Goal: Book appointment/travel/reservation

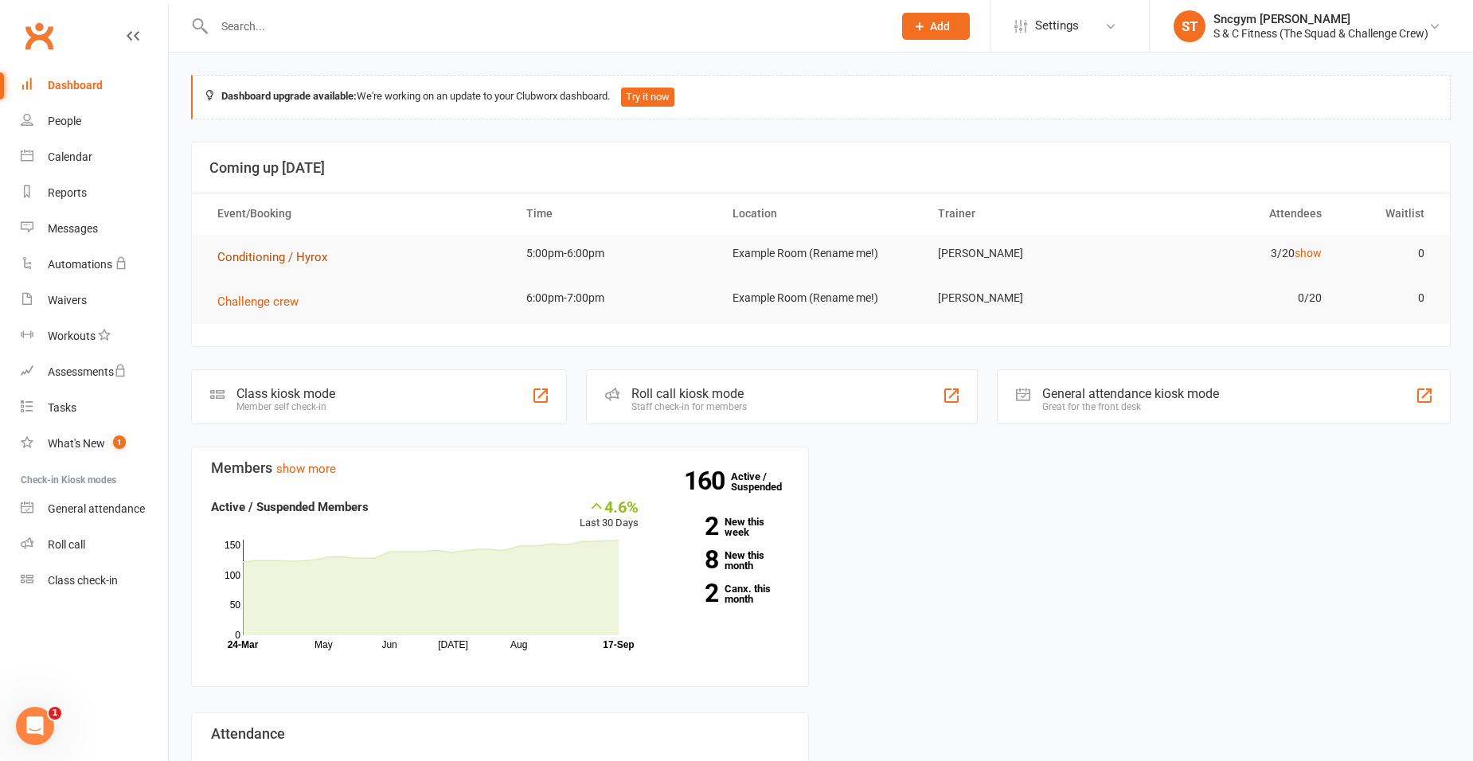
click at [303, 257] on span "Conditioning / Hyrox" at bounding box center [272, 257] width 110 height 14
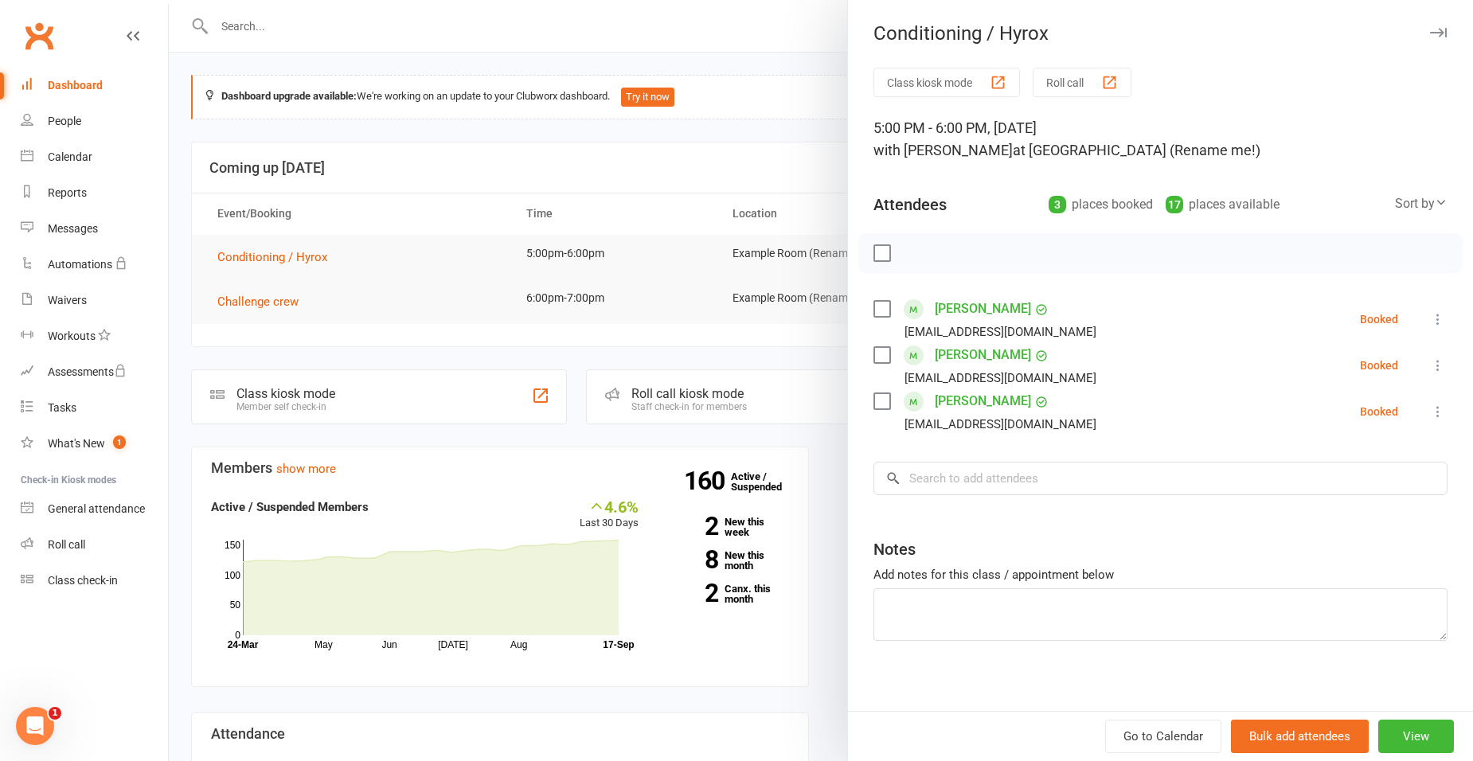
click at [880, 404] on label at bounding box center [881, 401] width 16 height 16
click at [873, 353] on label at bounding box center [881, 355] width 16 height 16
click at [873, 307] on label at bounding box center [881, 309] width 16 height 16
drag, startPoint x: 924, startPoint y: 475, endPoint x: 1116, endPoint y: 279, distance: 274.2
click at [920, 470] on input "search" at bounding box center [1160, 478] width 574 height 33
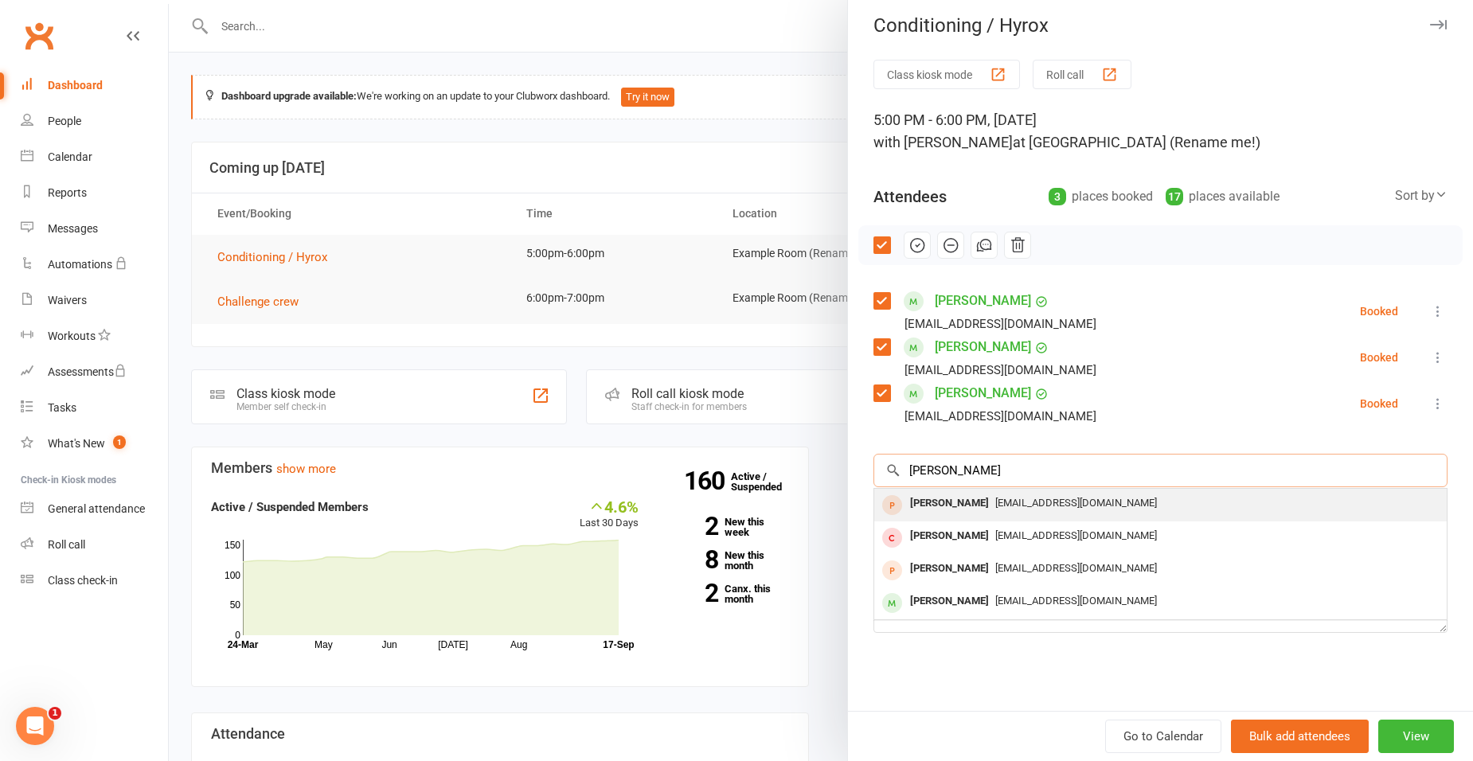
scroll to position [10, 0]
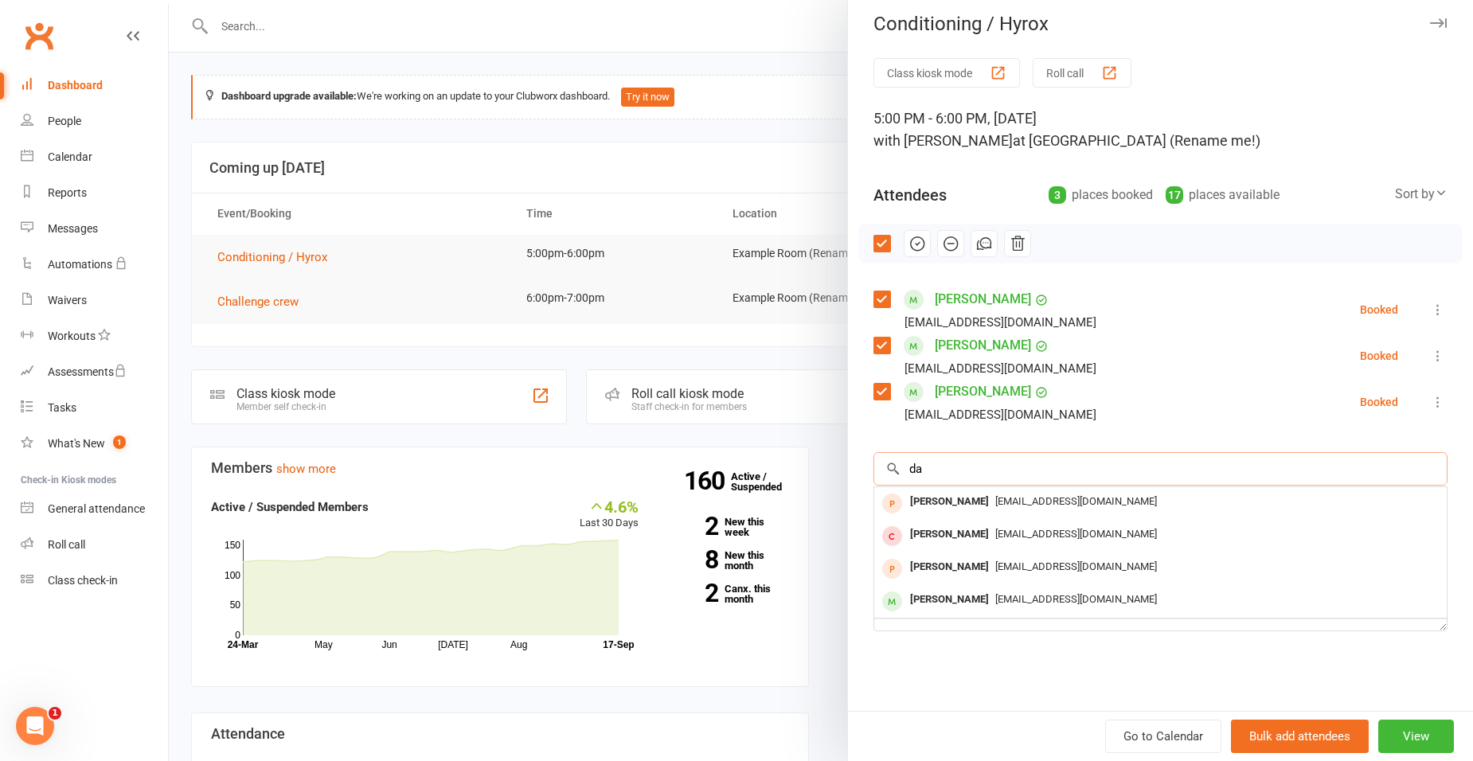
type input "d"
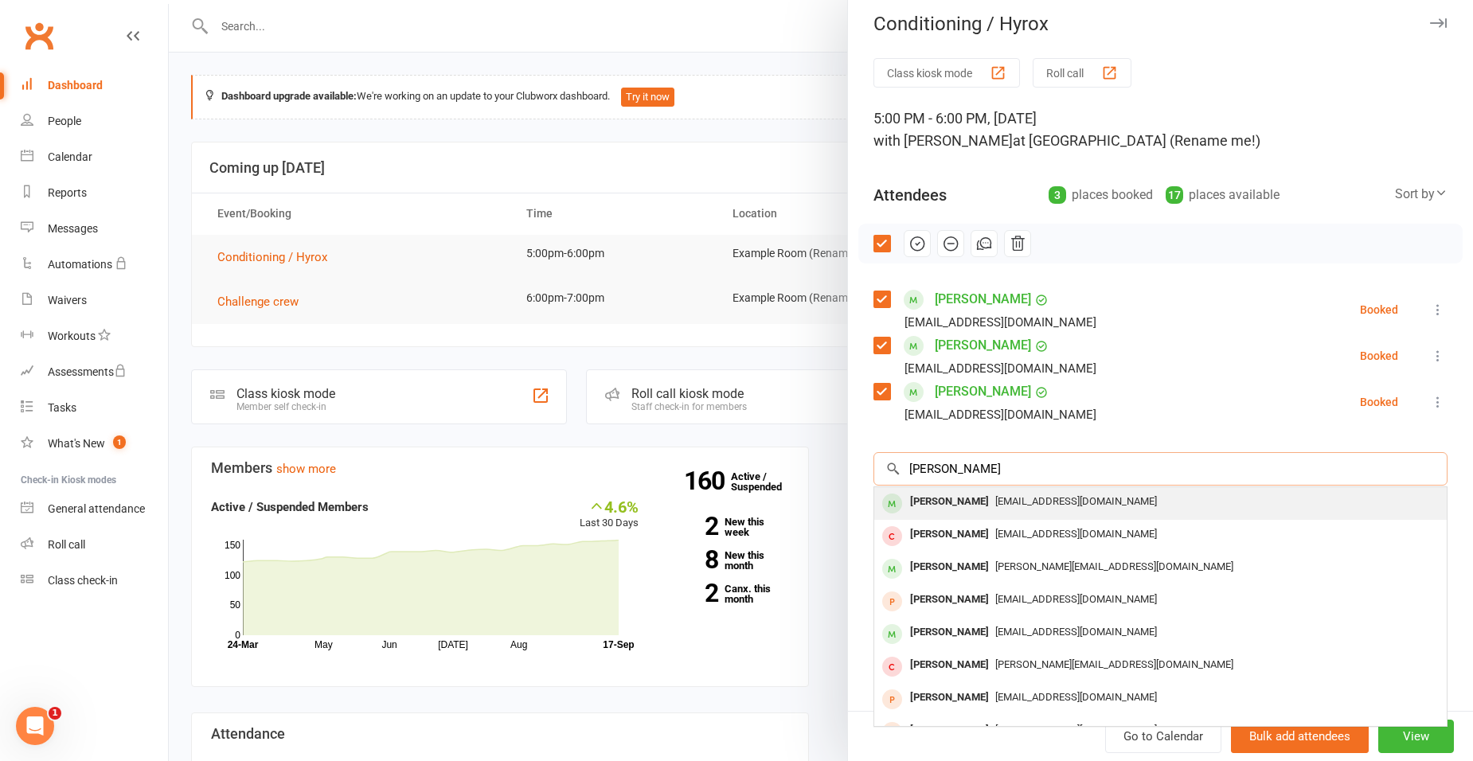
type input "[PERSON_NAME]"
click at [948, 505] on div "[PERSON_NAME]" at bounding box center [950, 501] width 92 height 23
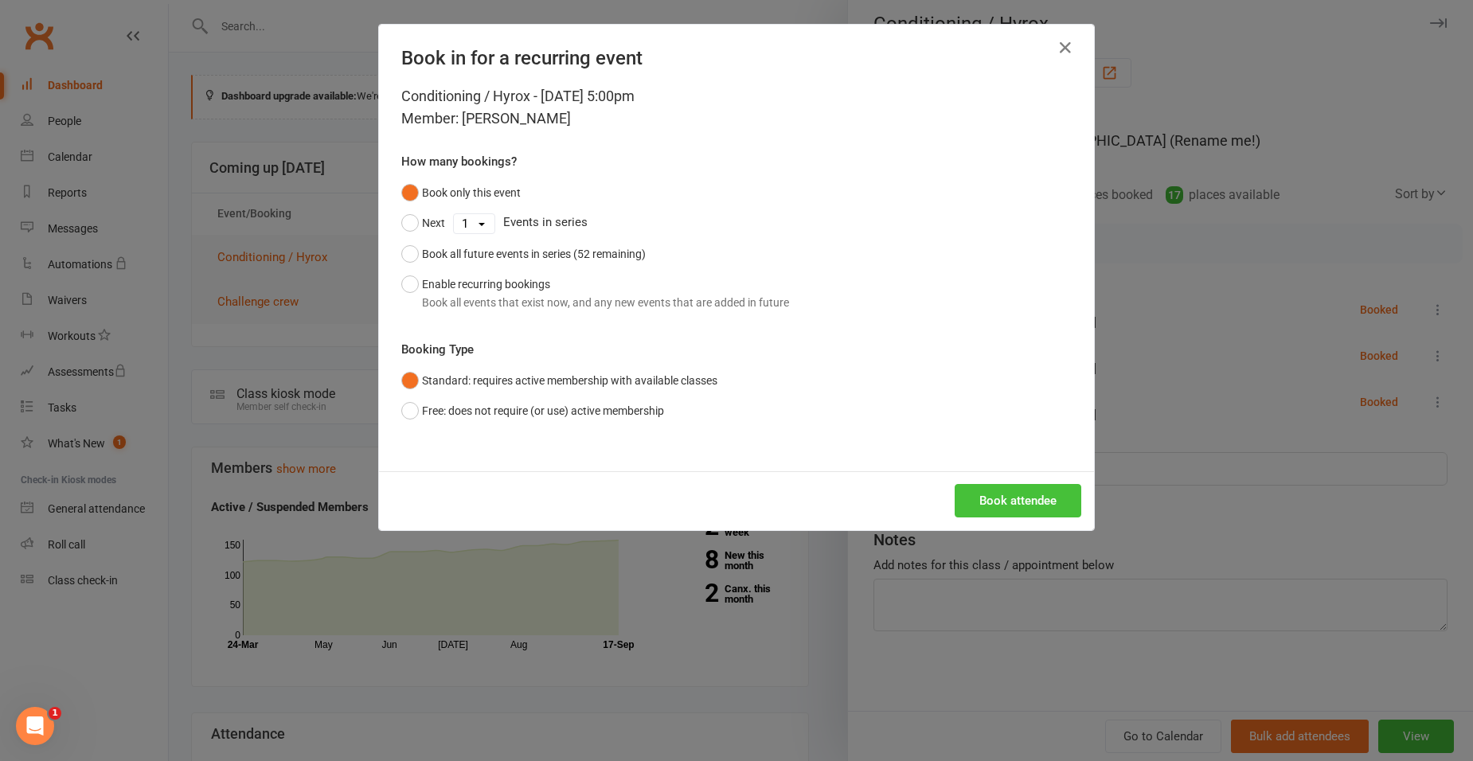
click at [967, 485] on button "Book attendee" at bounding box center [1018, 500] width 127 height 33
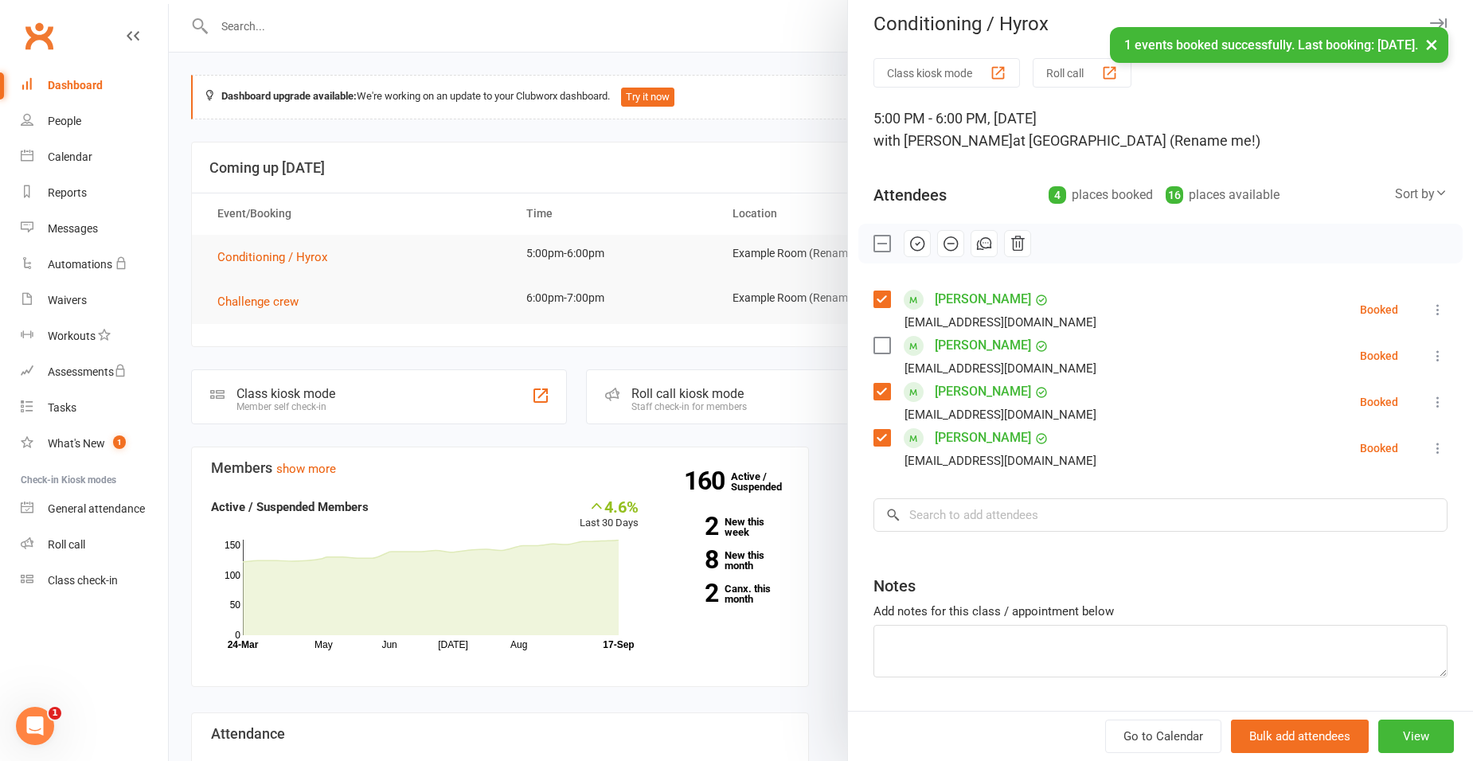
click at [875, 342] on label at bounding box center [881, 346] width 16 height 16
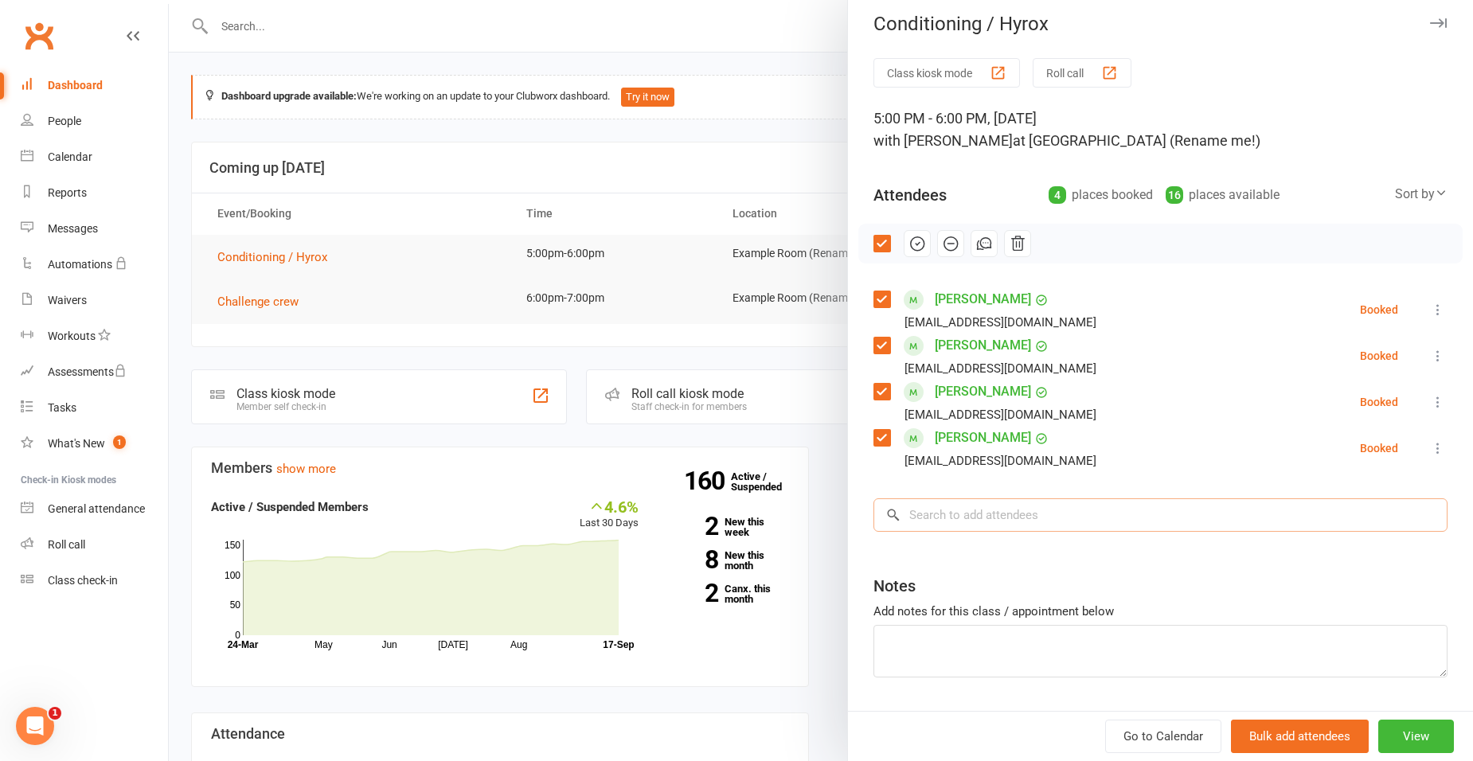
click at [967, 520] on input "search" at bounding box center [1160, 514] width 574 height 33
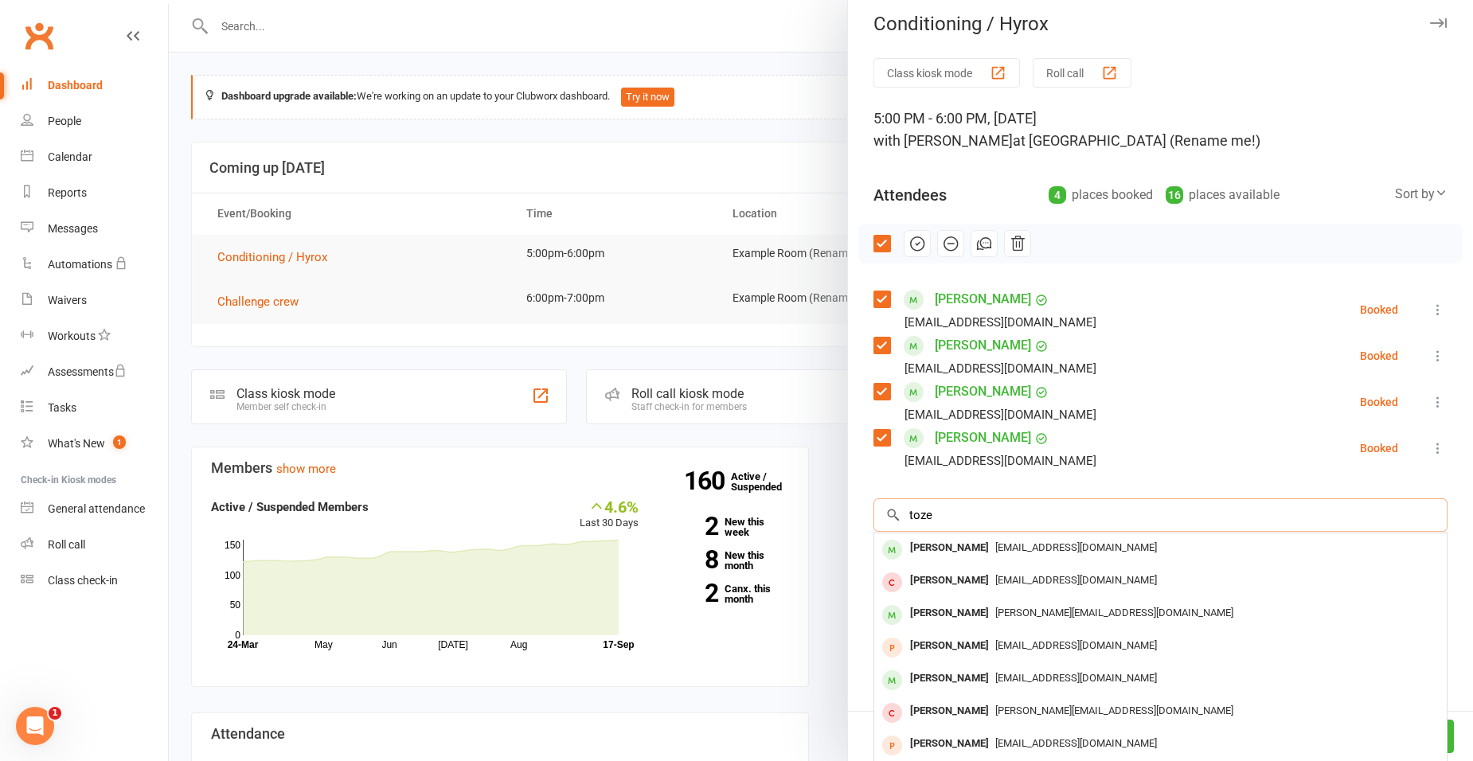
type input "[PERSON_NAME]"
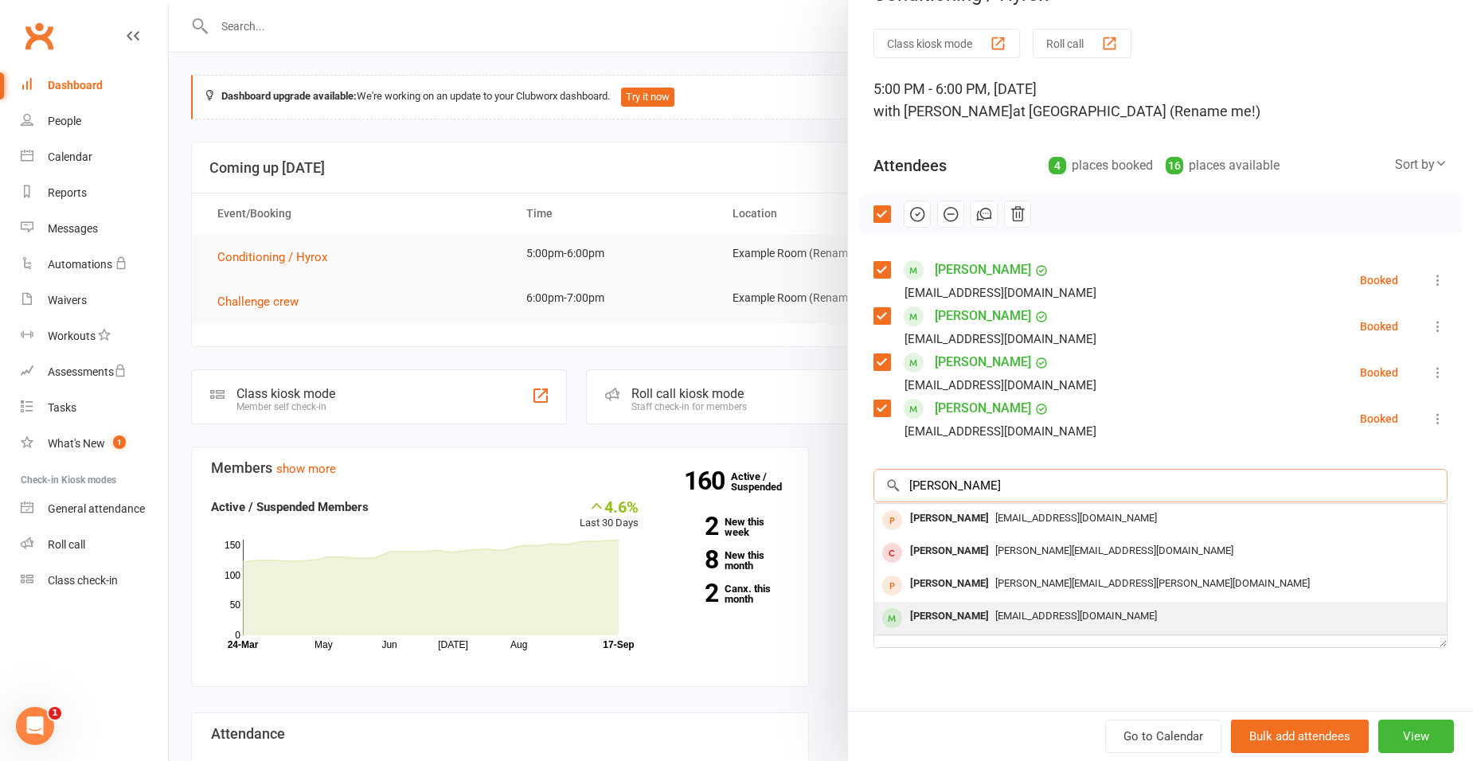
scroll to position [56, 0]
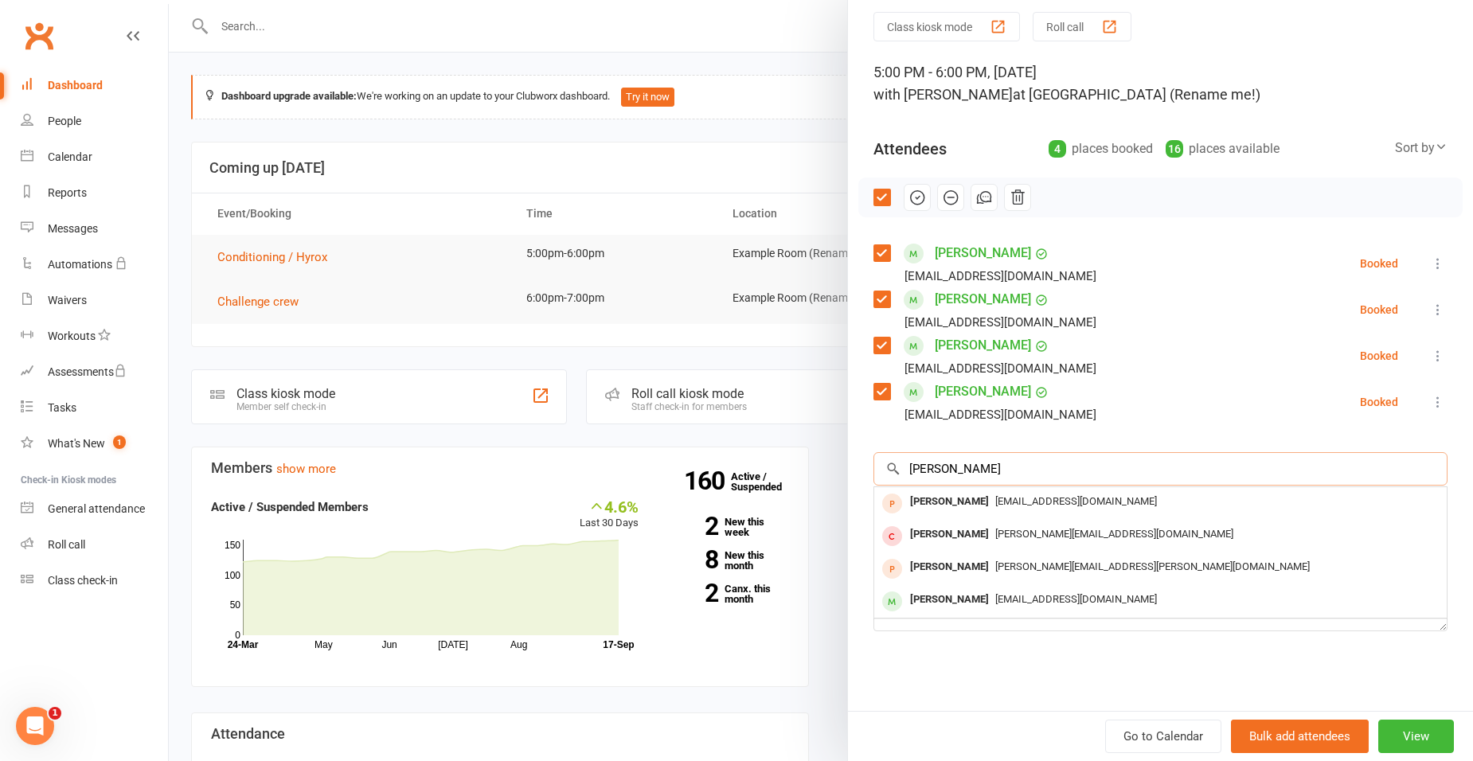
click at [928, 466] on input "[PERSON_NAME]" at bounding box center [1160, 468] width 574 height 33
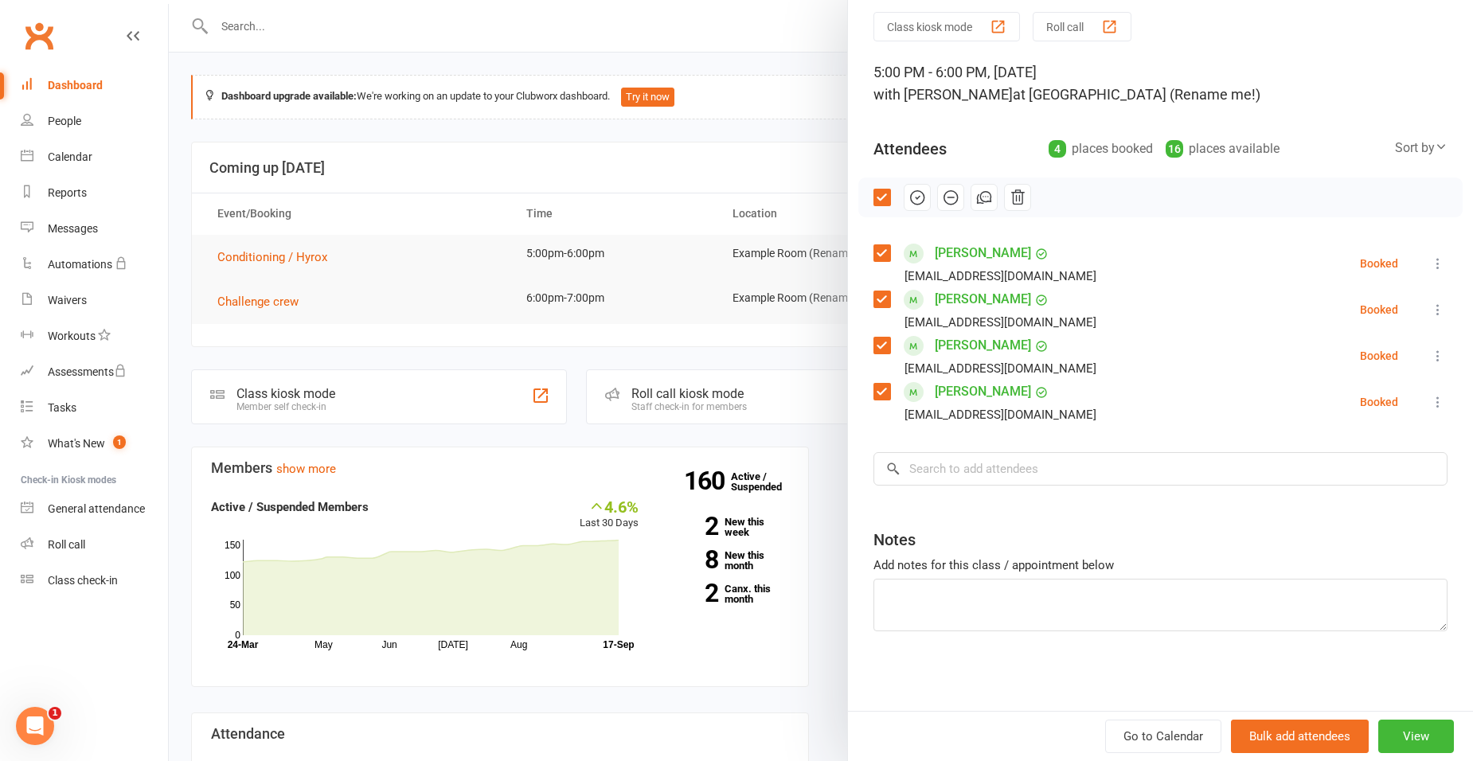
drag, startPoint x: 916, startPoint y: 203, endPoint x: 816, endPoint y: 74, distance: 163.4
click at [916, 203] on icon "button" at bounding box center [918, 198] width 18 height 18
click at [812, 147] on div at bounding box center [821, 380] width 1304 height 761
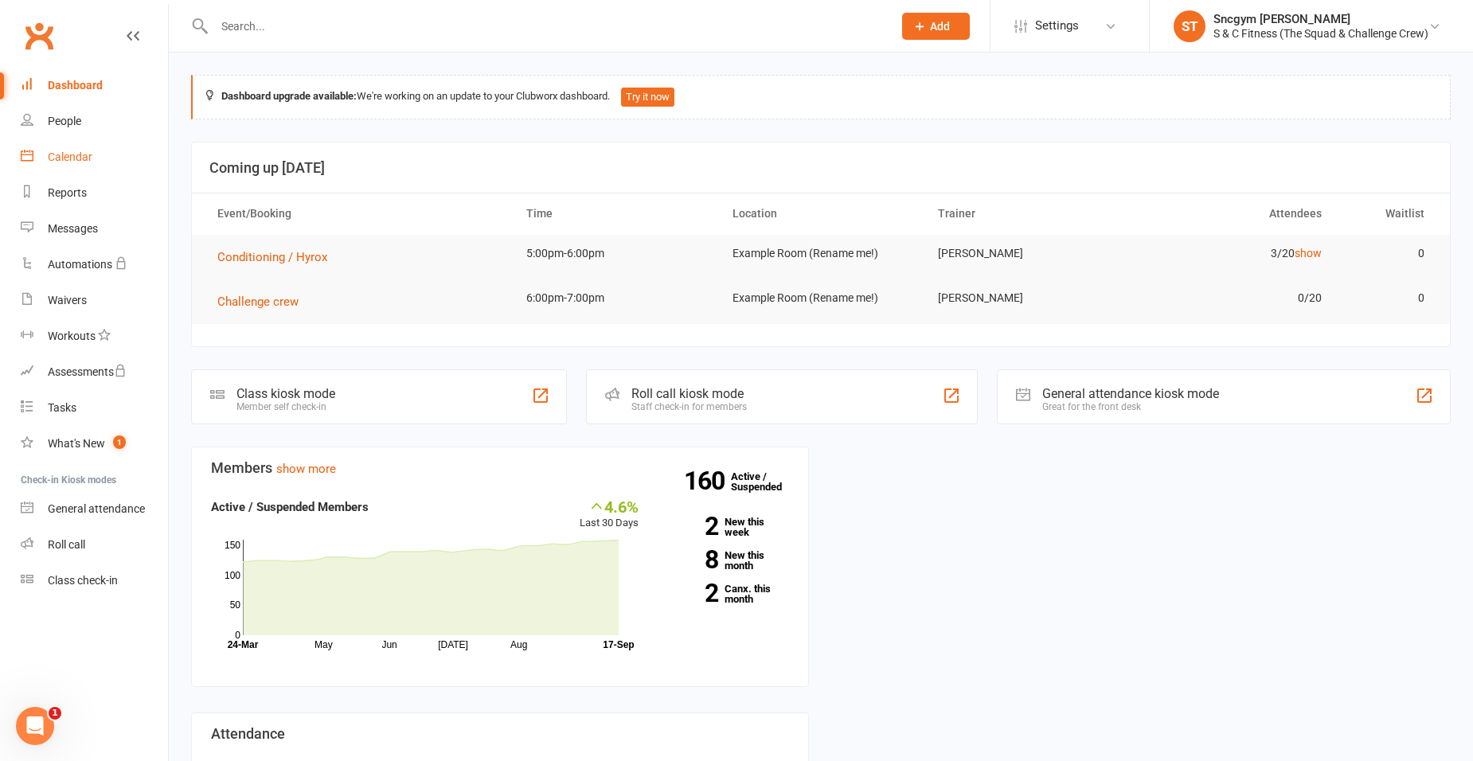
click at [66, 154] on div "Calendar" at bounding box center [70, 156] width 45 height 13
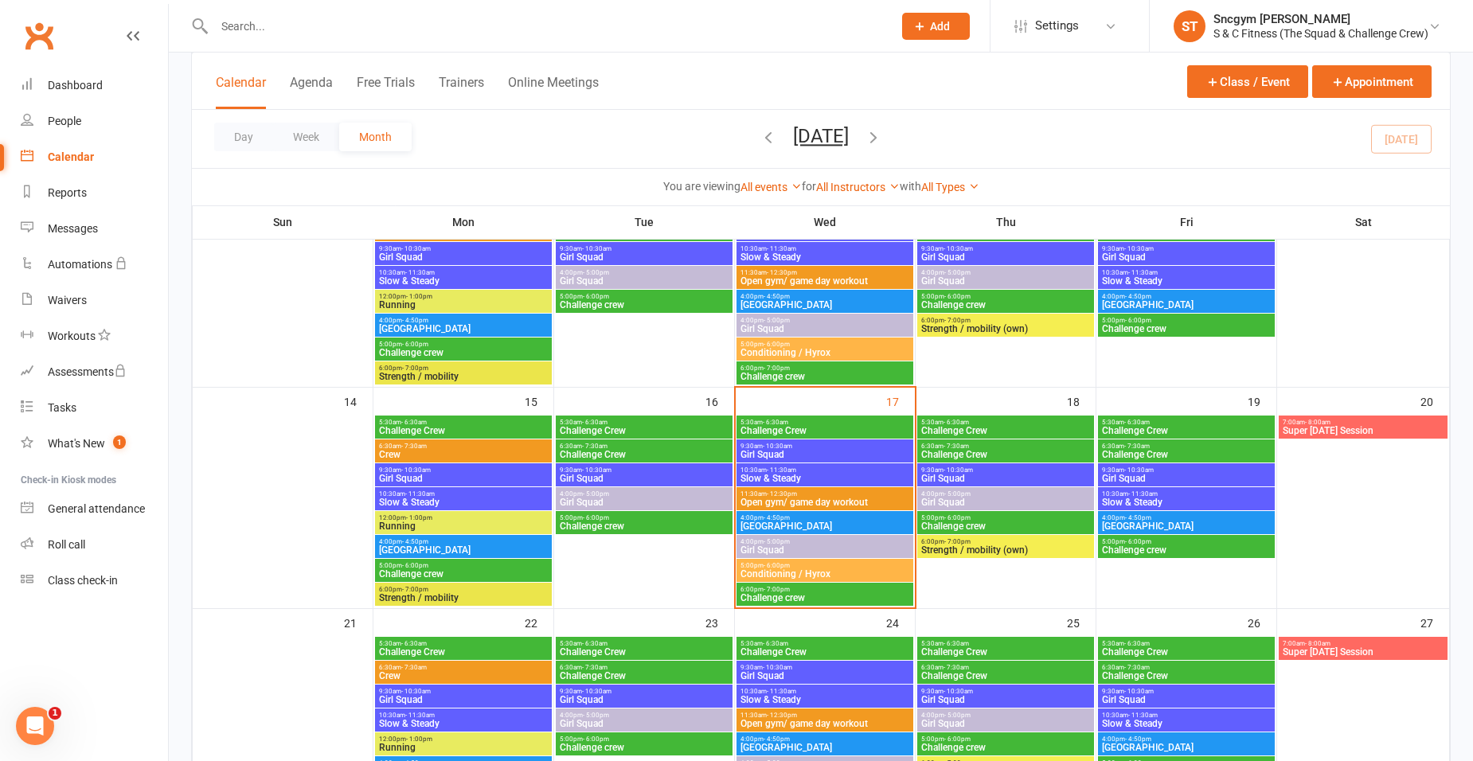
scroll to position [398, 0]
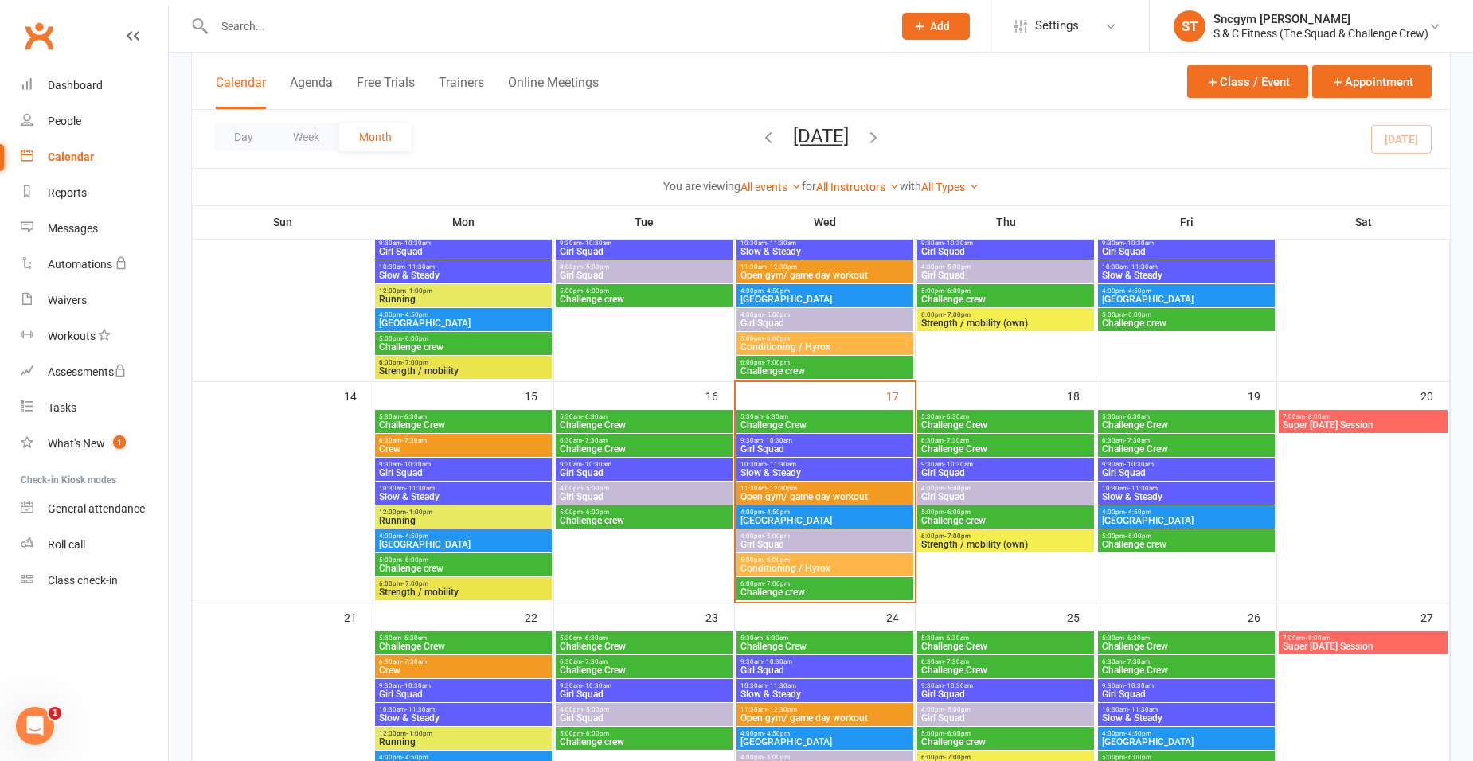
click at [788, 541] on span "Girl Squad" at bounding box center [825, 545] width 170 height 10
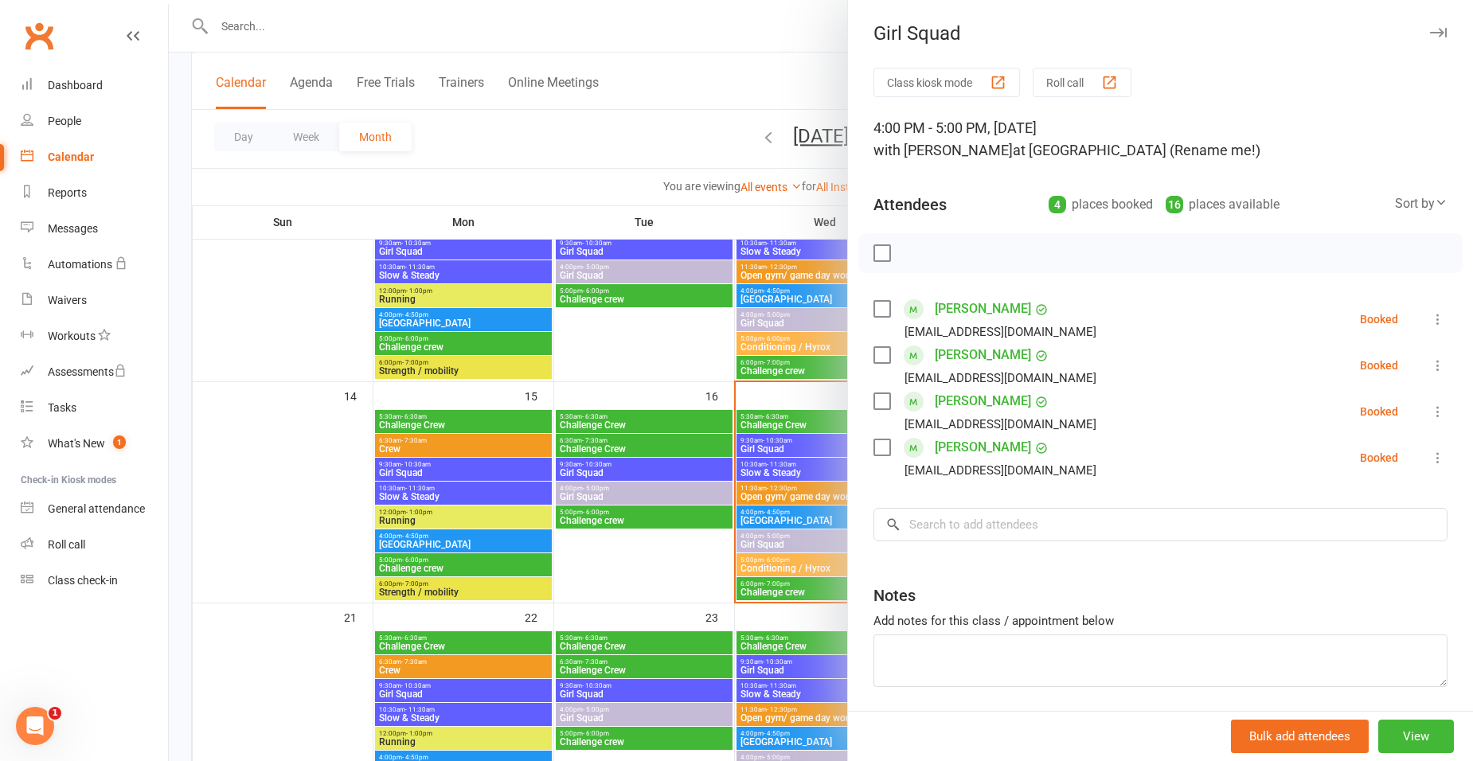
click at [571, 145] on div at bounding box center [821, 380] width 1304 height 761
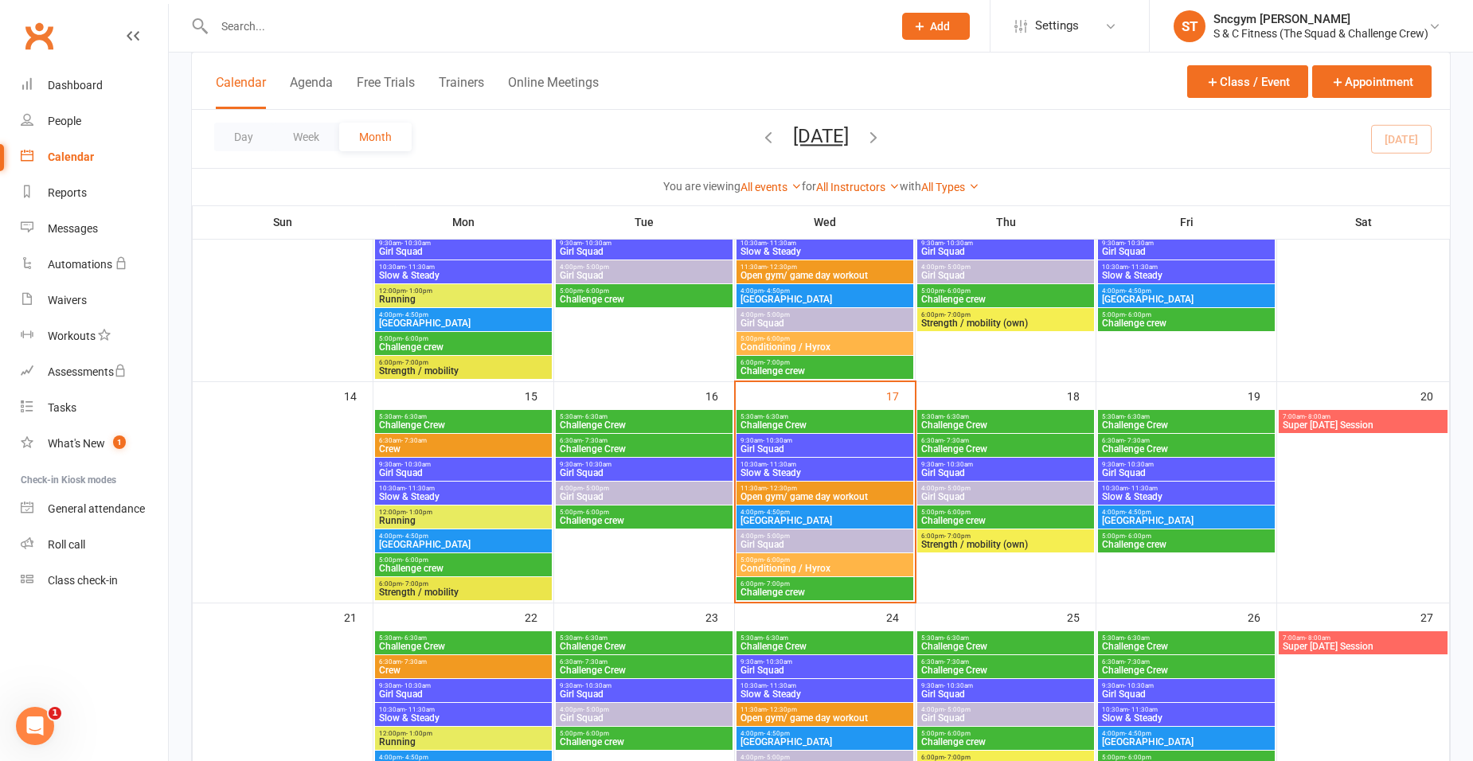
click at [814, 565] on span "Conditioning / Hyrox" at bounding box center [825, 569] width 170 height 10
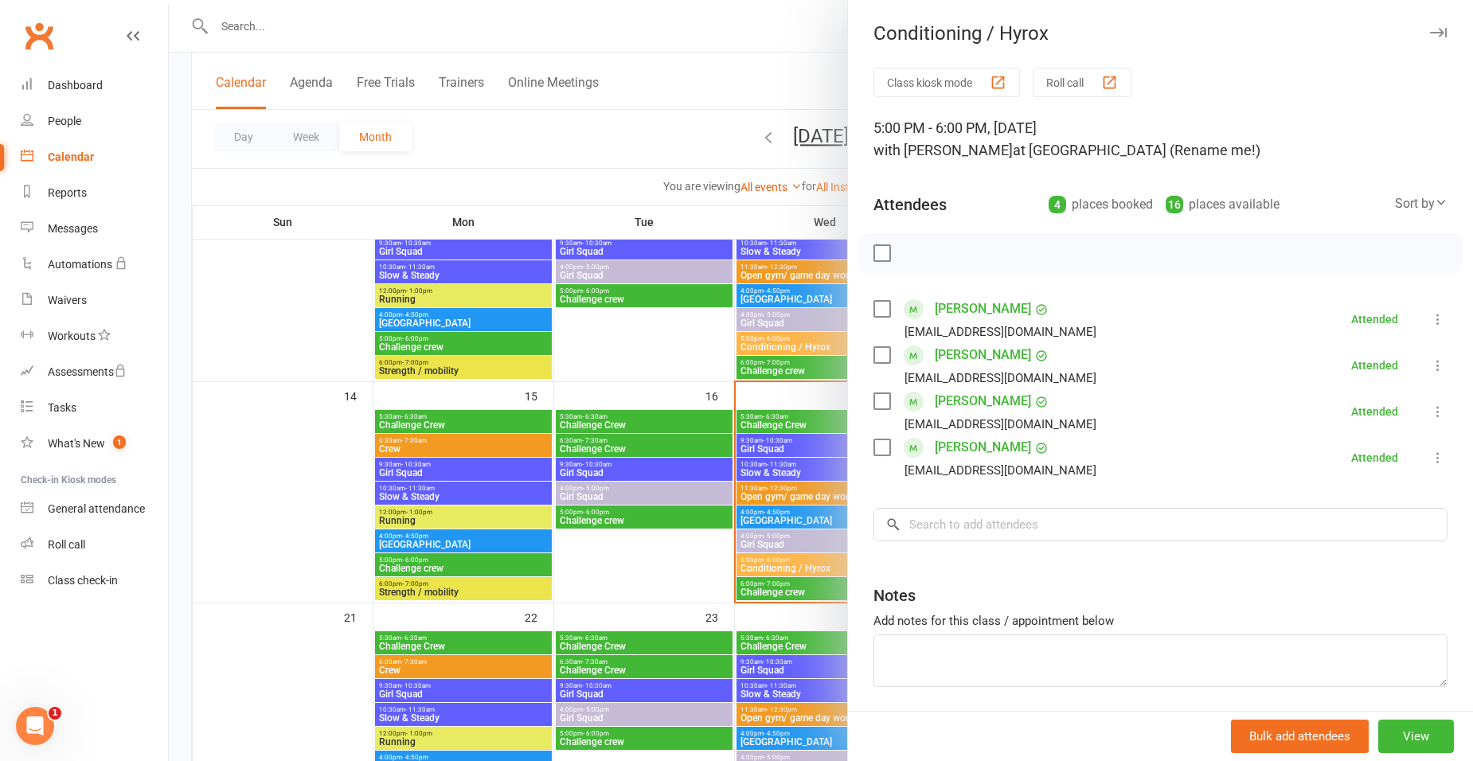
click at [1430, 32] on icon "button" at bounding box center [1438, 33] width 17 height 10
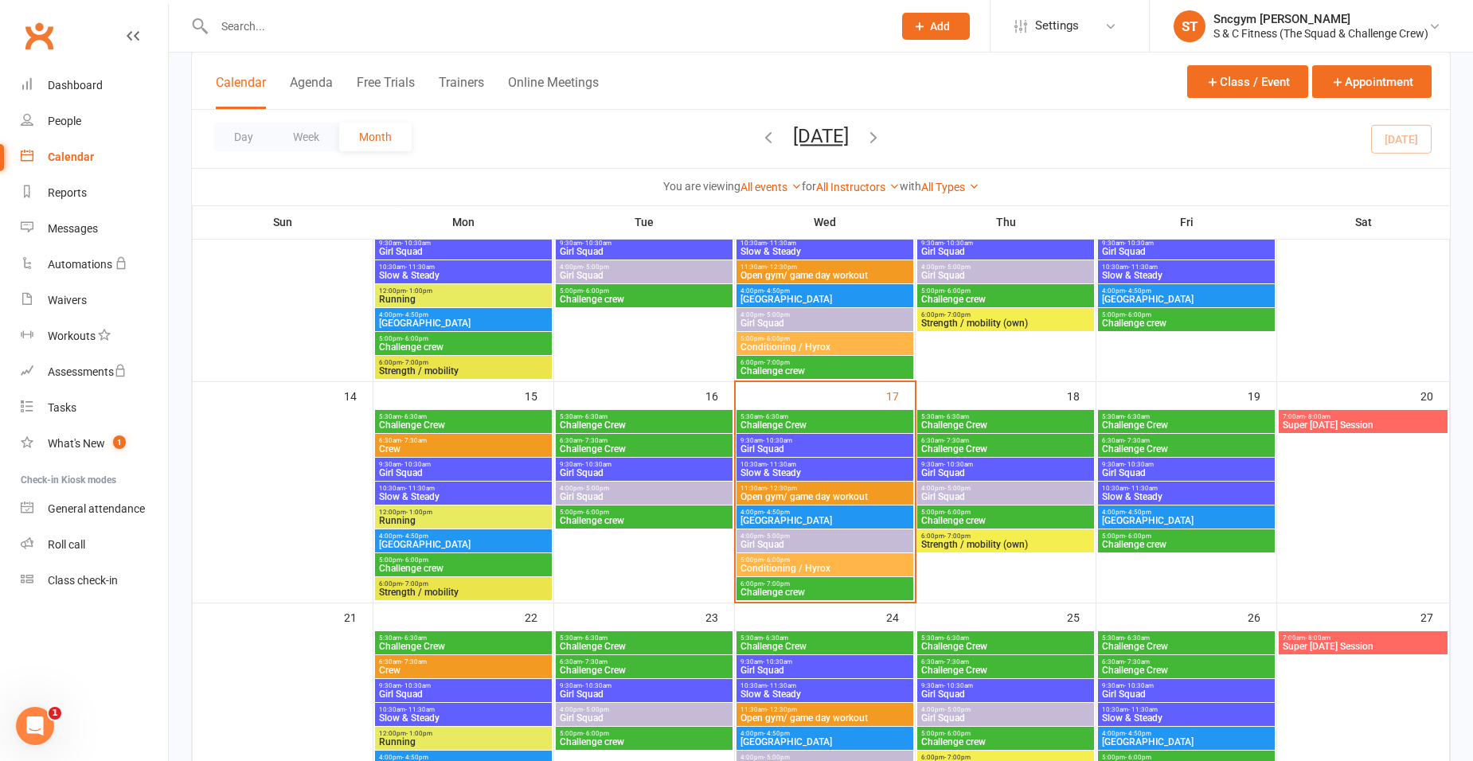
click at [1099, 134] on div "Day Week Month [DATE] [DATE] Sun Mon Tue Wed Thu Fri Sat 31 01 02 03 04 05 06 0…" at bounding box center [821, 139] width 1258 height 58
click at [779, 588] on span "Challenge crew" at bounding box center [825, 593] width 170 height 10
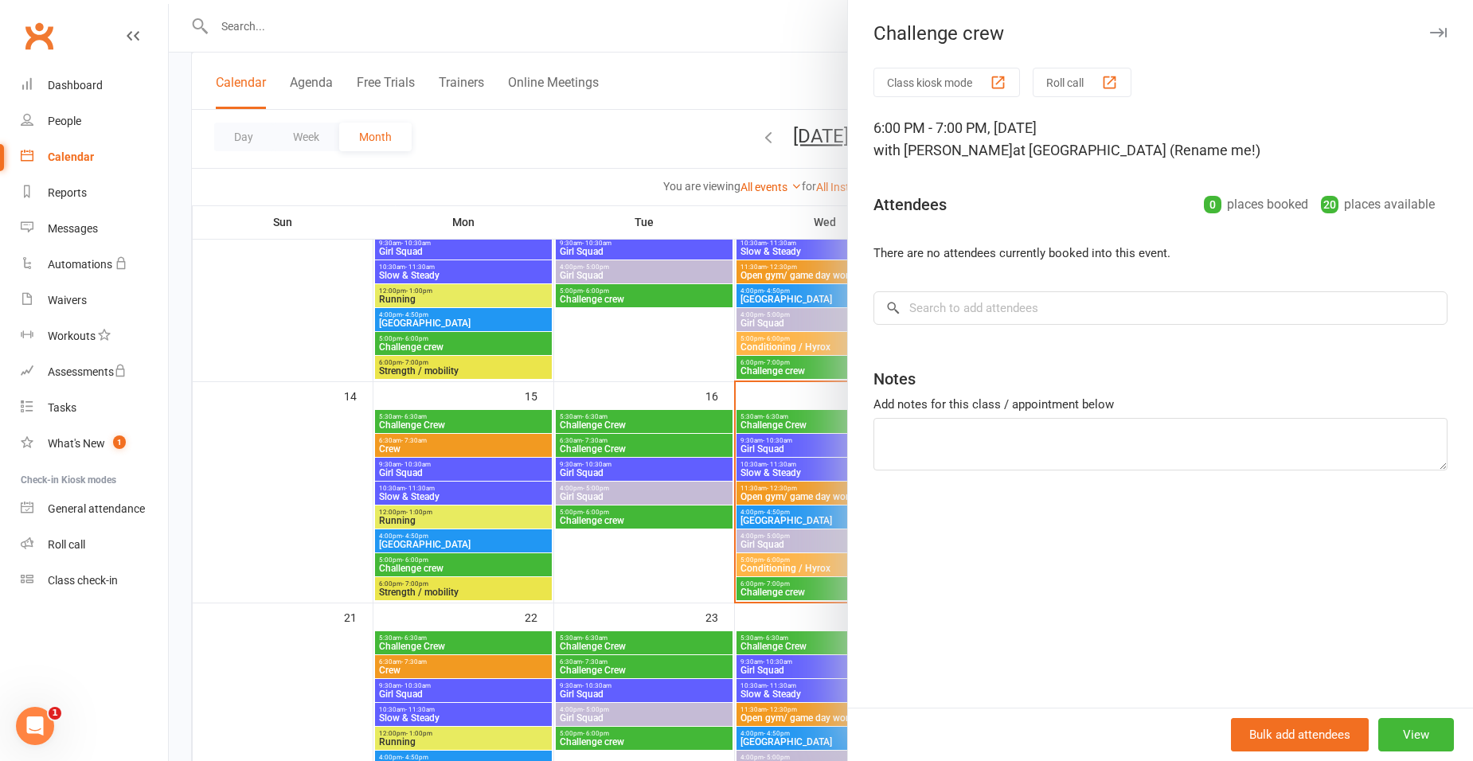
click at [635, 135] on div at bounding box center [821, 380] width 1304 height 761
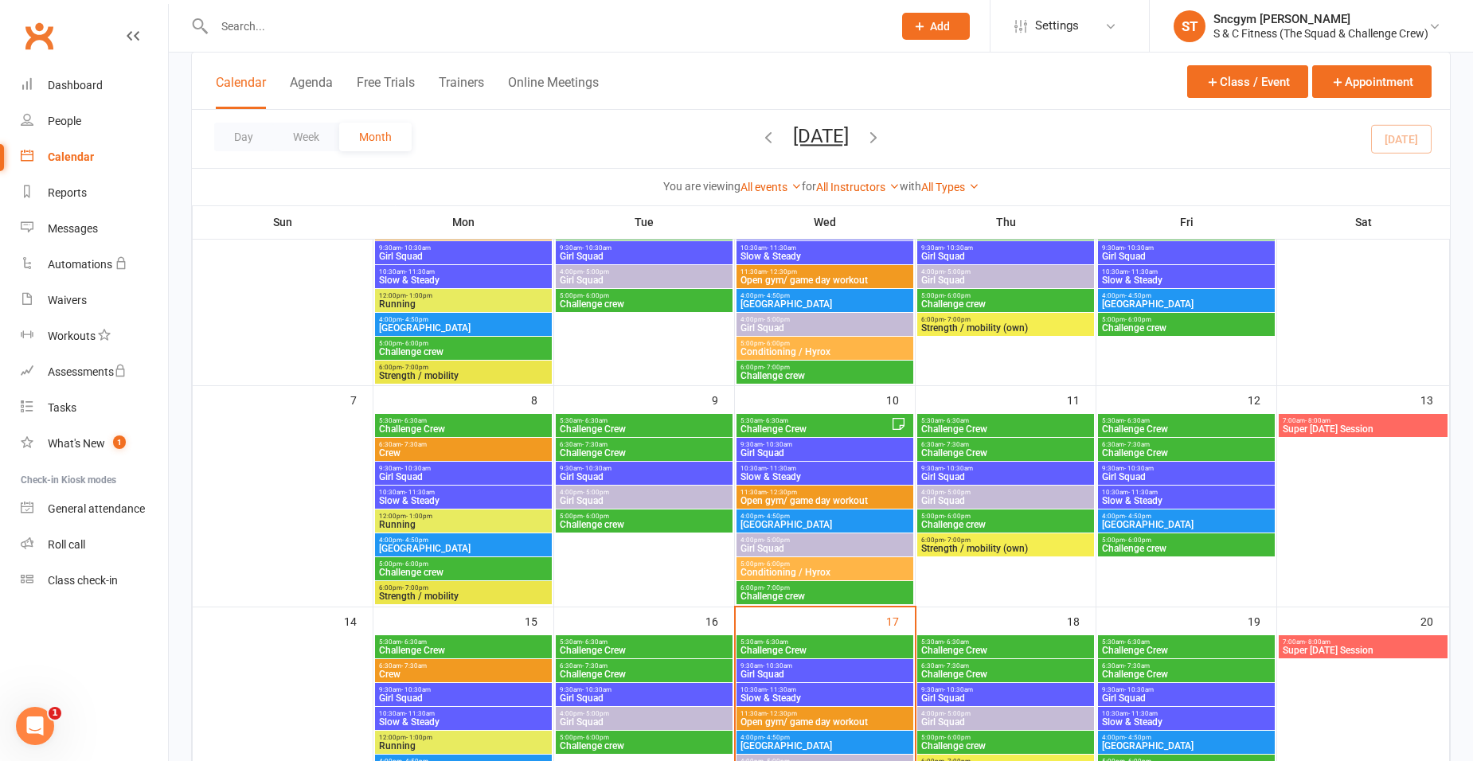
scroll to position [239, 0]
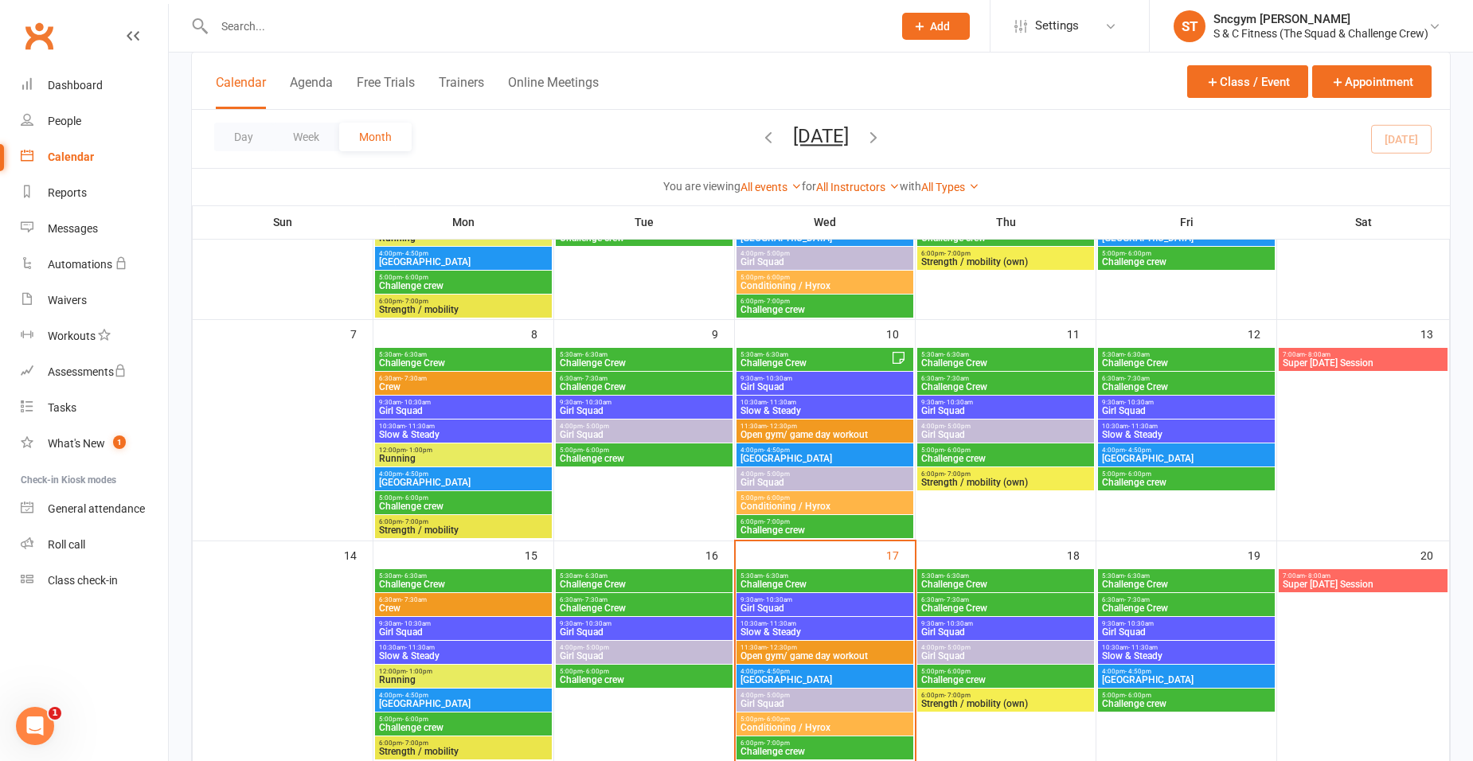
click at [249, 32] on input "text" at bounding box center [545, 26] width 672 height 22
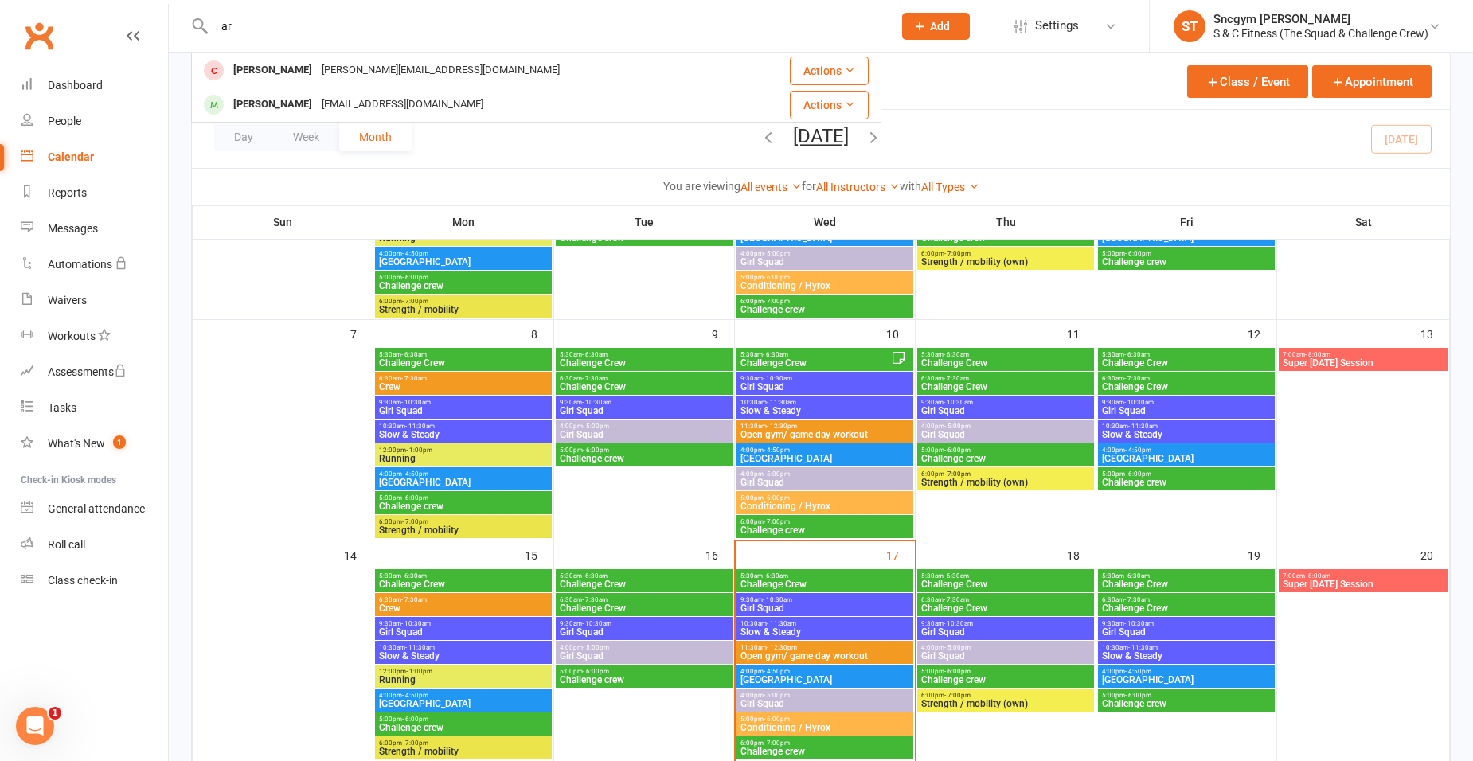
type input "a"
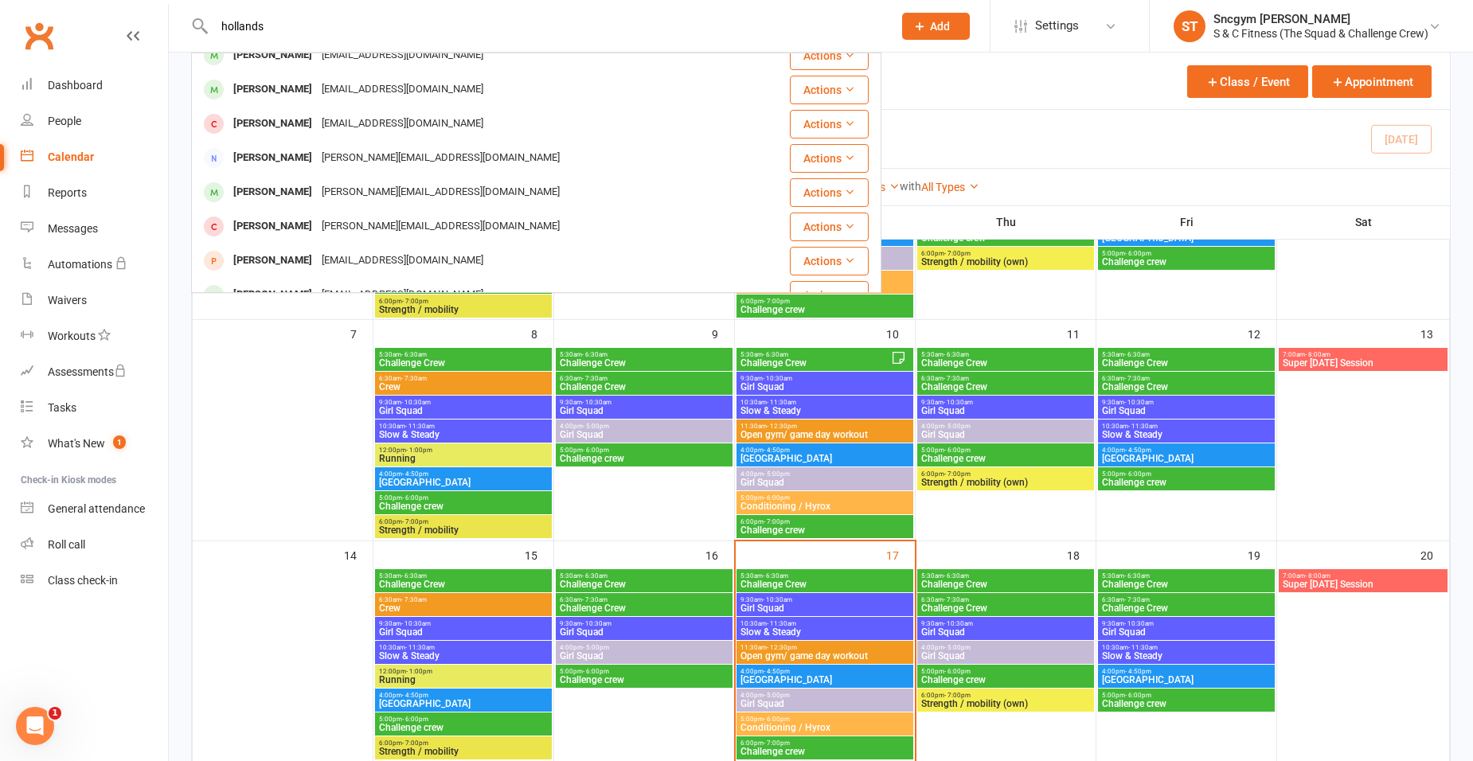
scroll to position [0, 0]
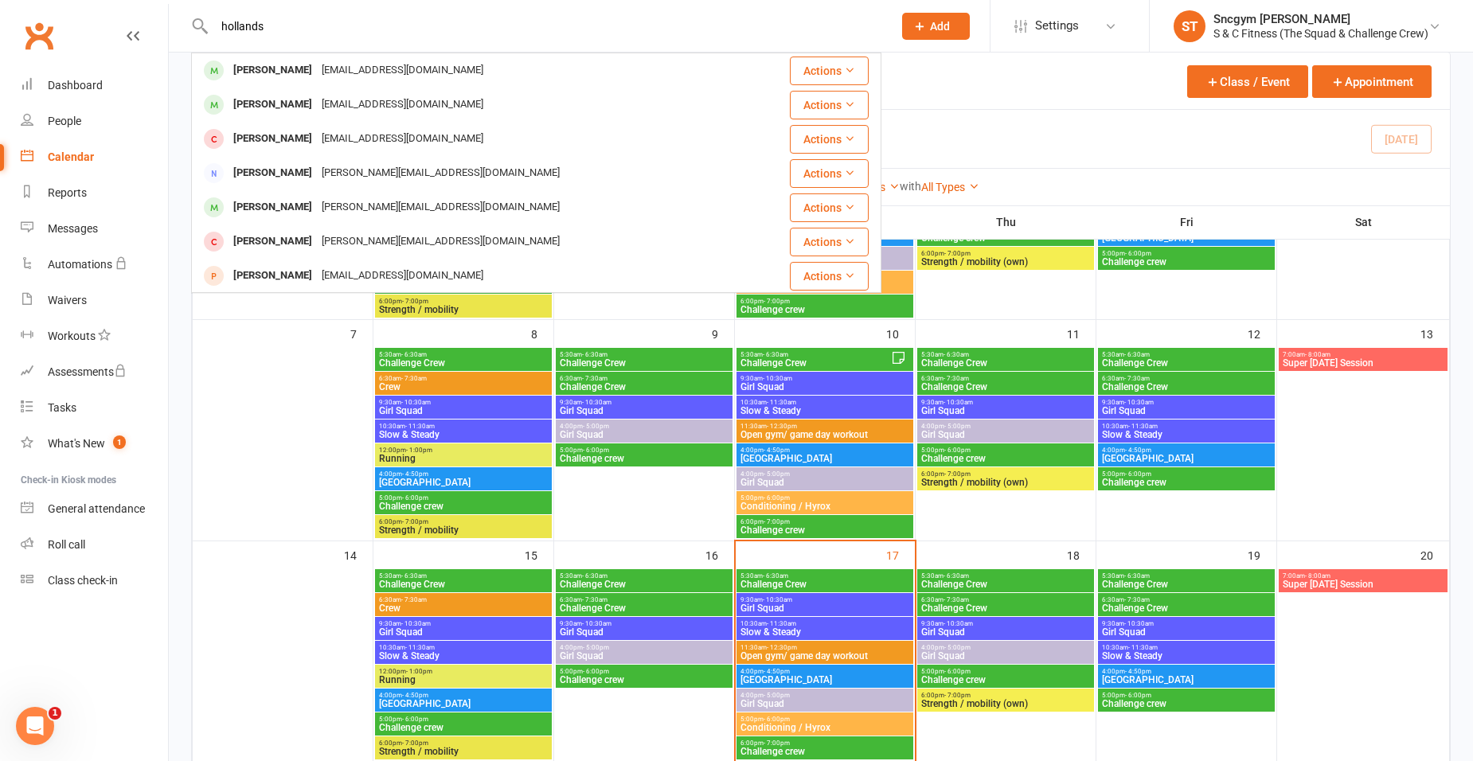
type input "hollands"
click at [177, 96] on div "Class kiosk mode Member self check-in Roll call kiosk mode Staff check-in for m…" at bounding box center [821, 631] width 1304 height 1634
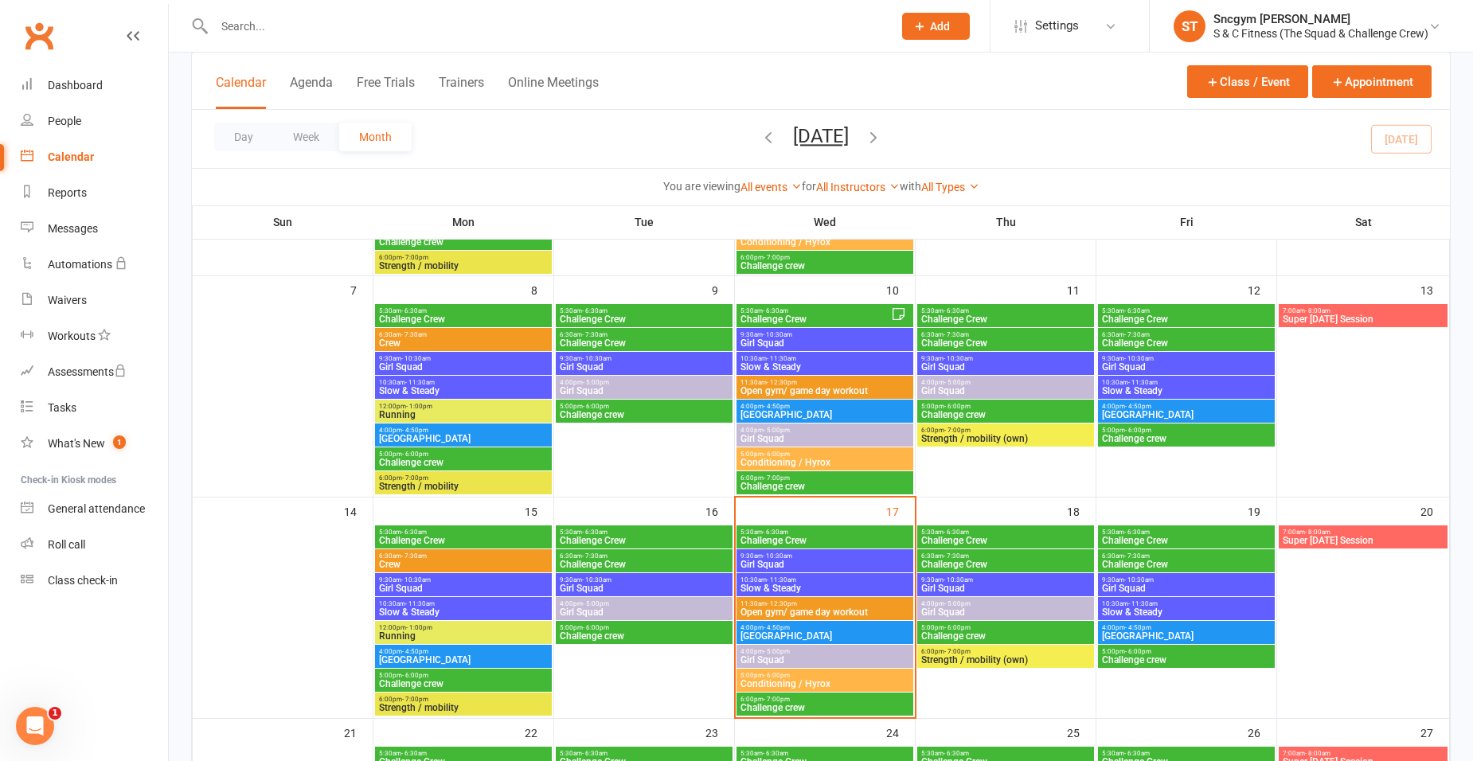
scroll to position [318, 0]
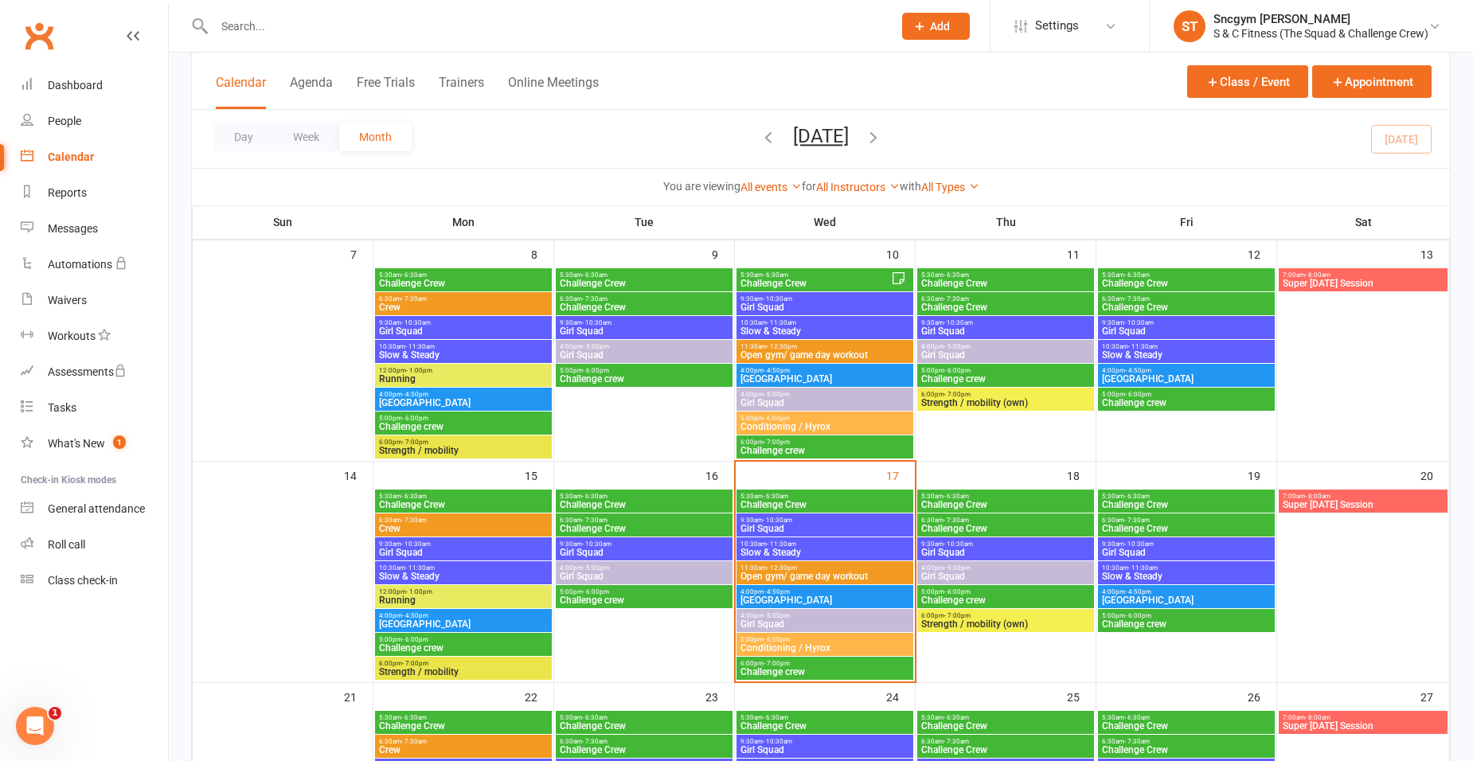
click at [819, 667] on span "Challenge crew" at bounding box center [825, 672] width 170 height 10
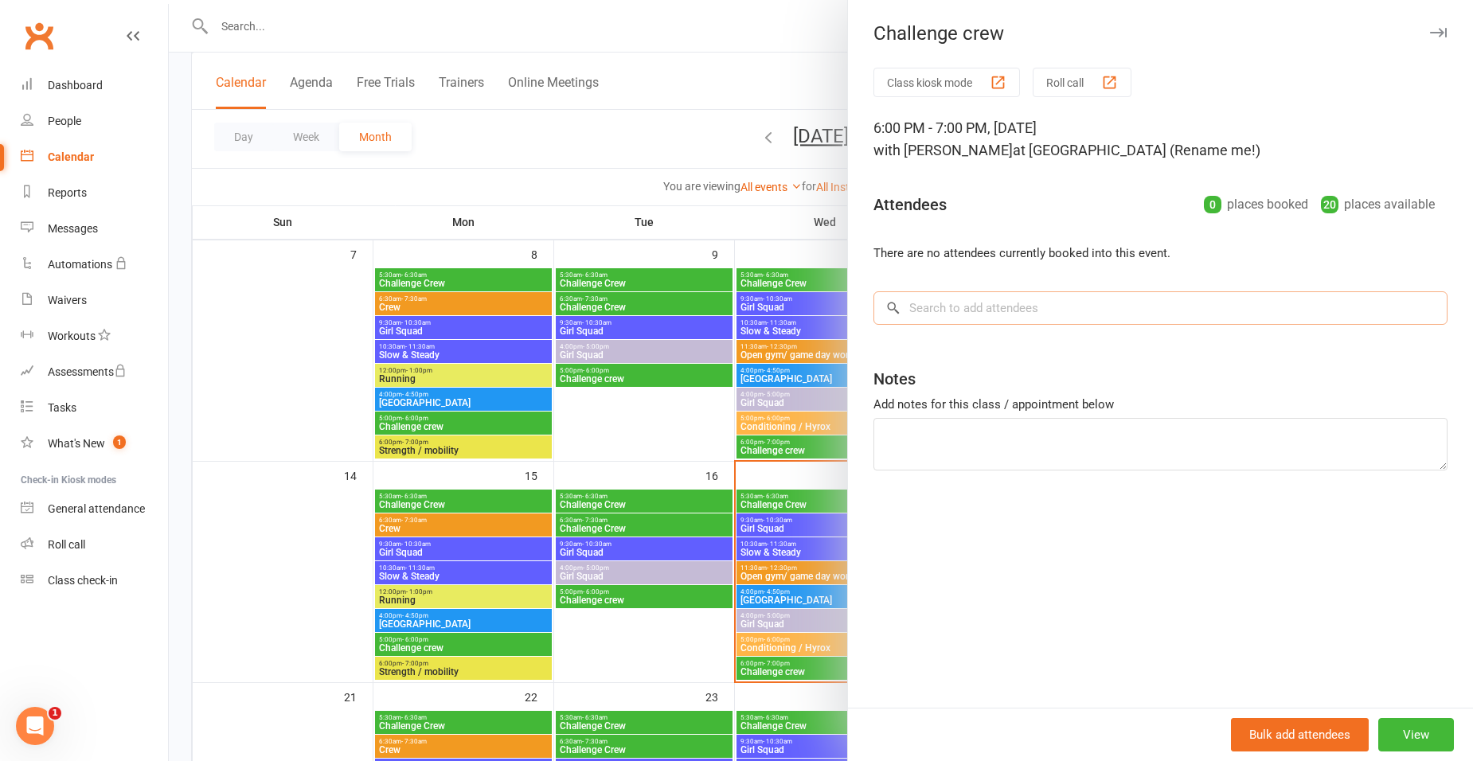
click at [995, 308] on input "search" at bounding box center [1160, 307] width 574 height 33
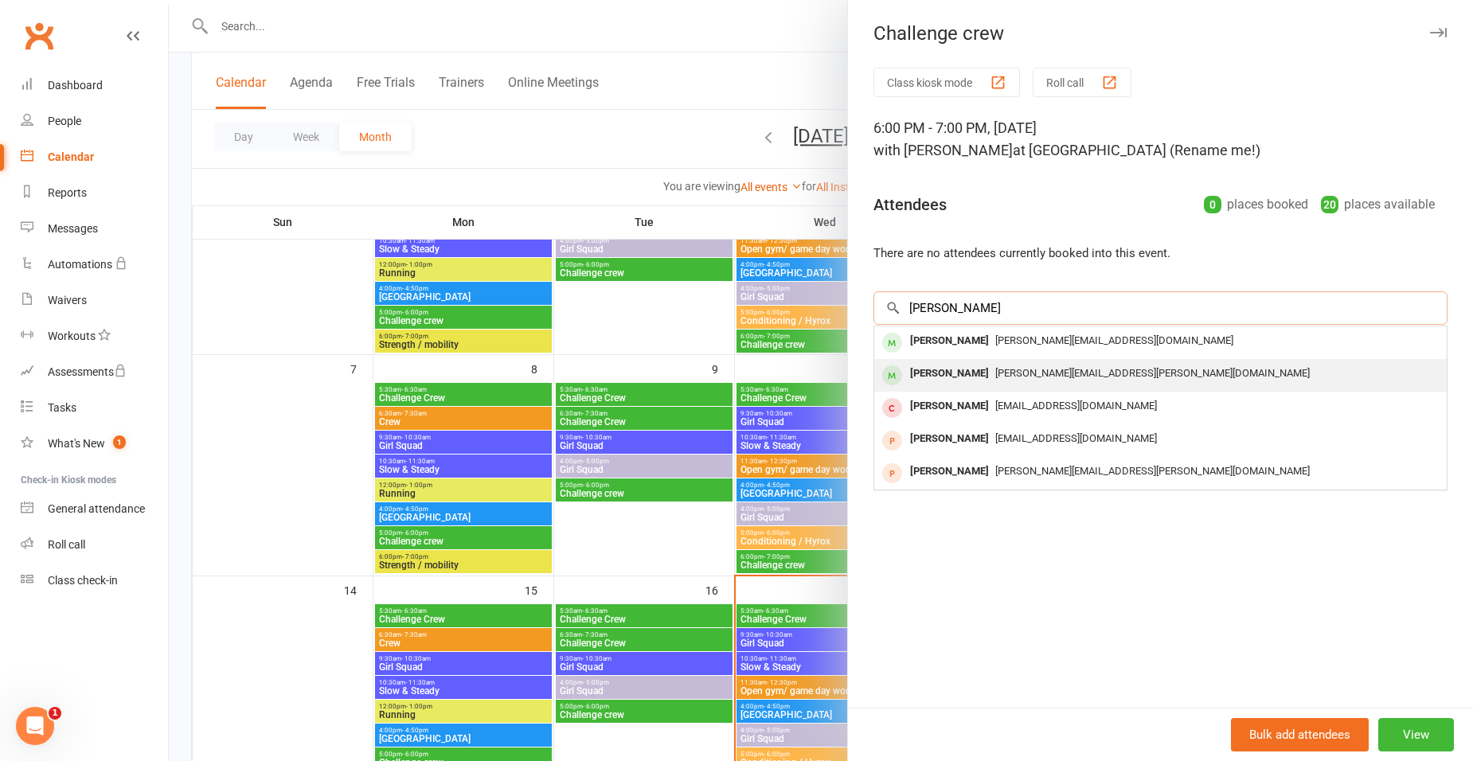
scroll to position [239, 0]
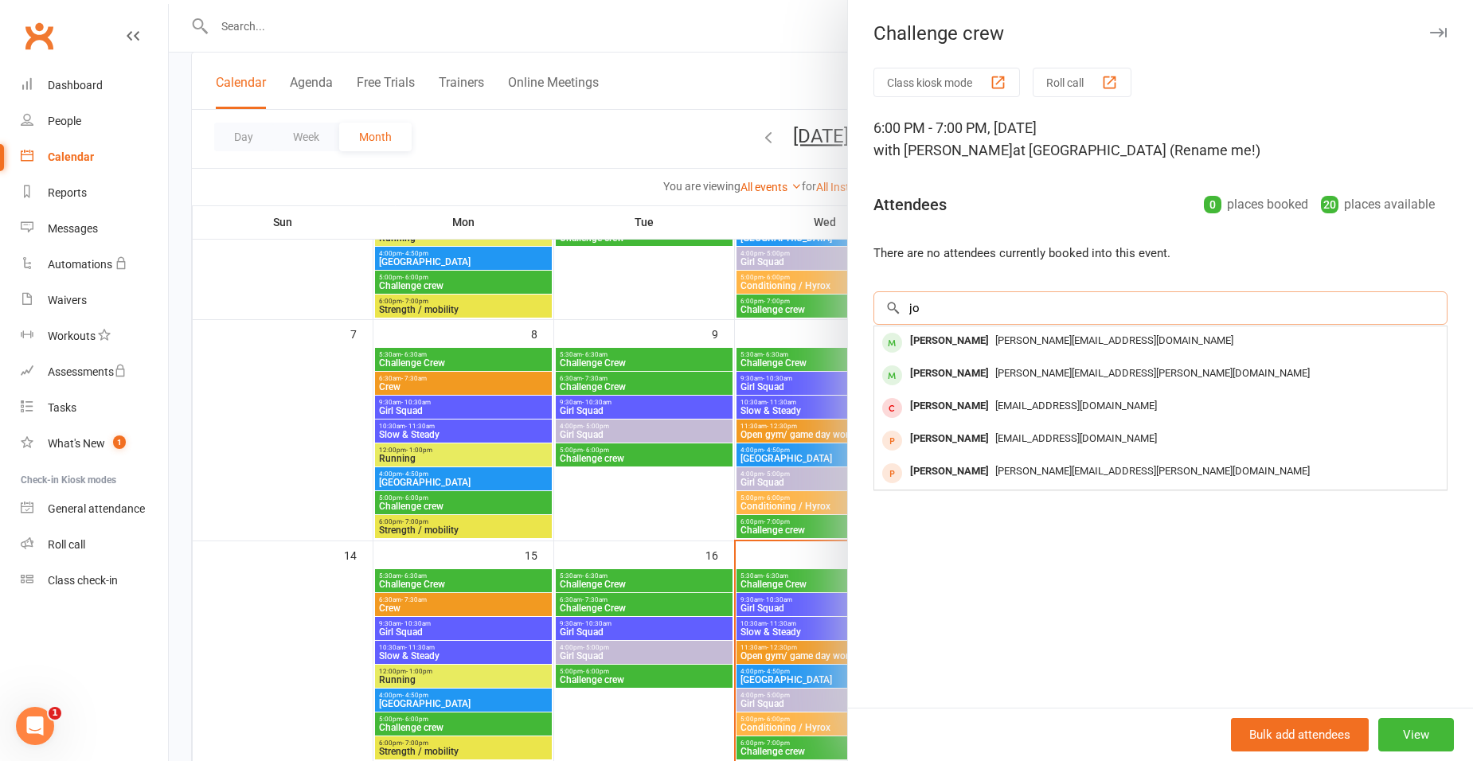
type input "j"
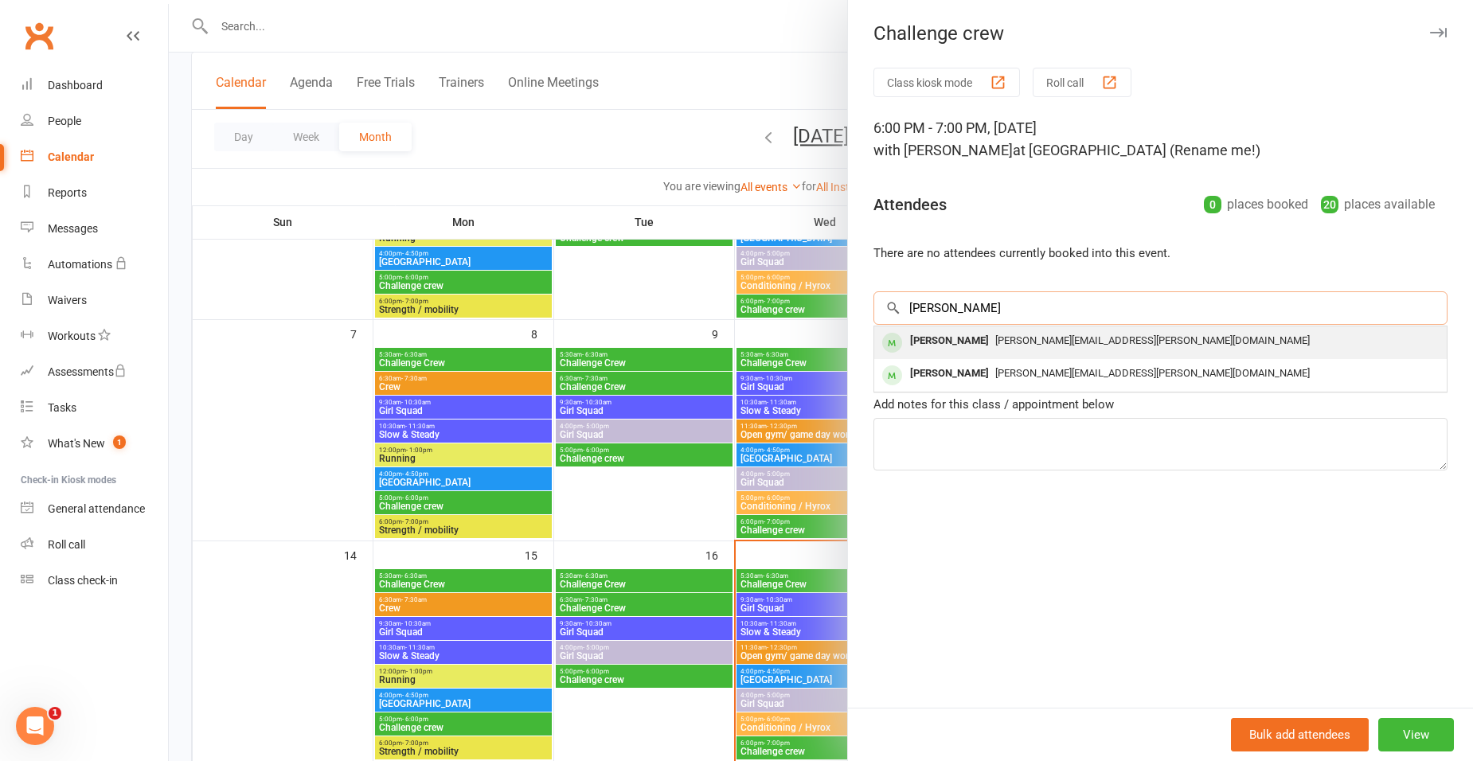
type input "bruce"
click at [1007, 330] on div "mr.bruce.fischer@gmail.com" at bounding box center [1161, 341] width 560 height 23
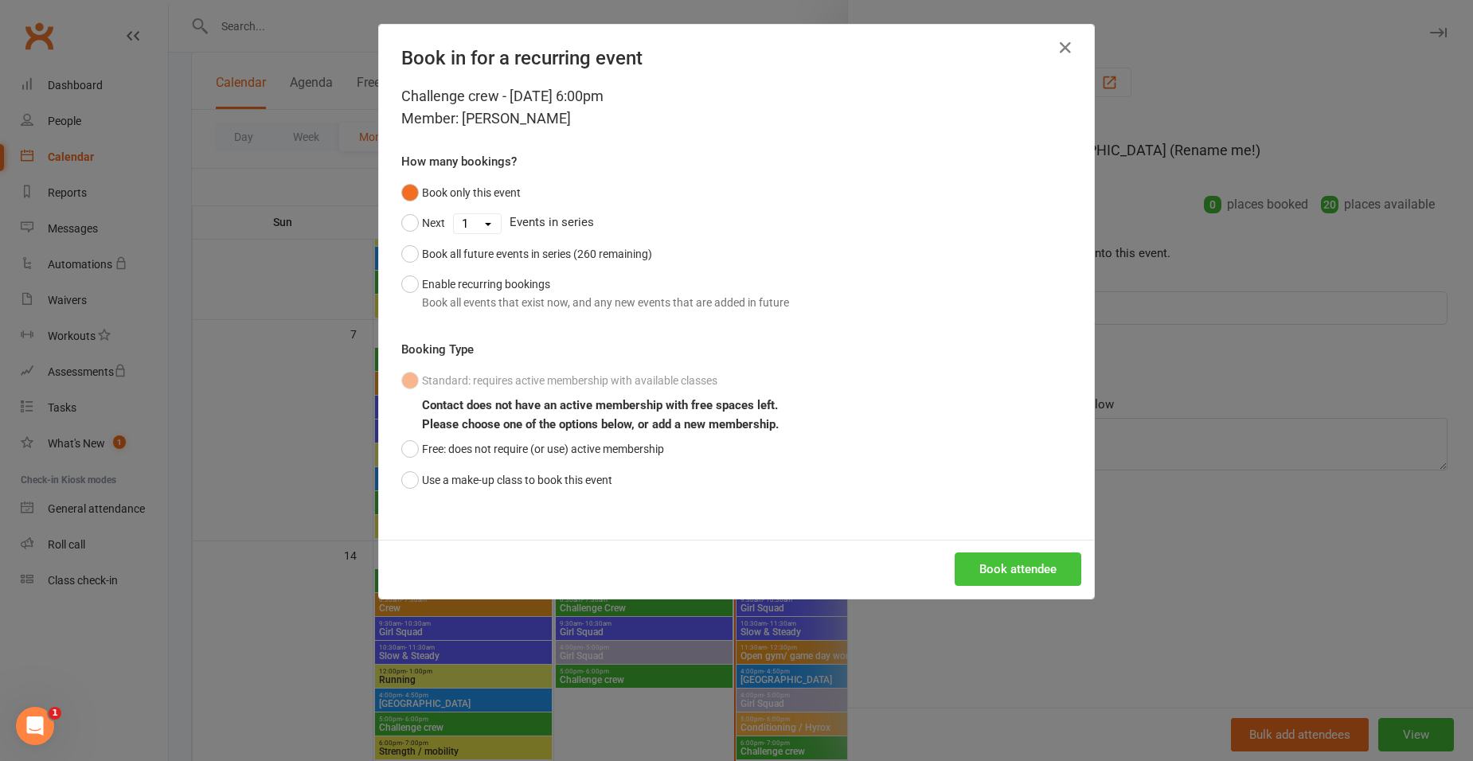
click at [1034, 560] on button "Book attendee" at bounding box center [1018, 569] width 127 height 33
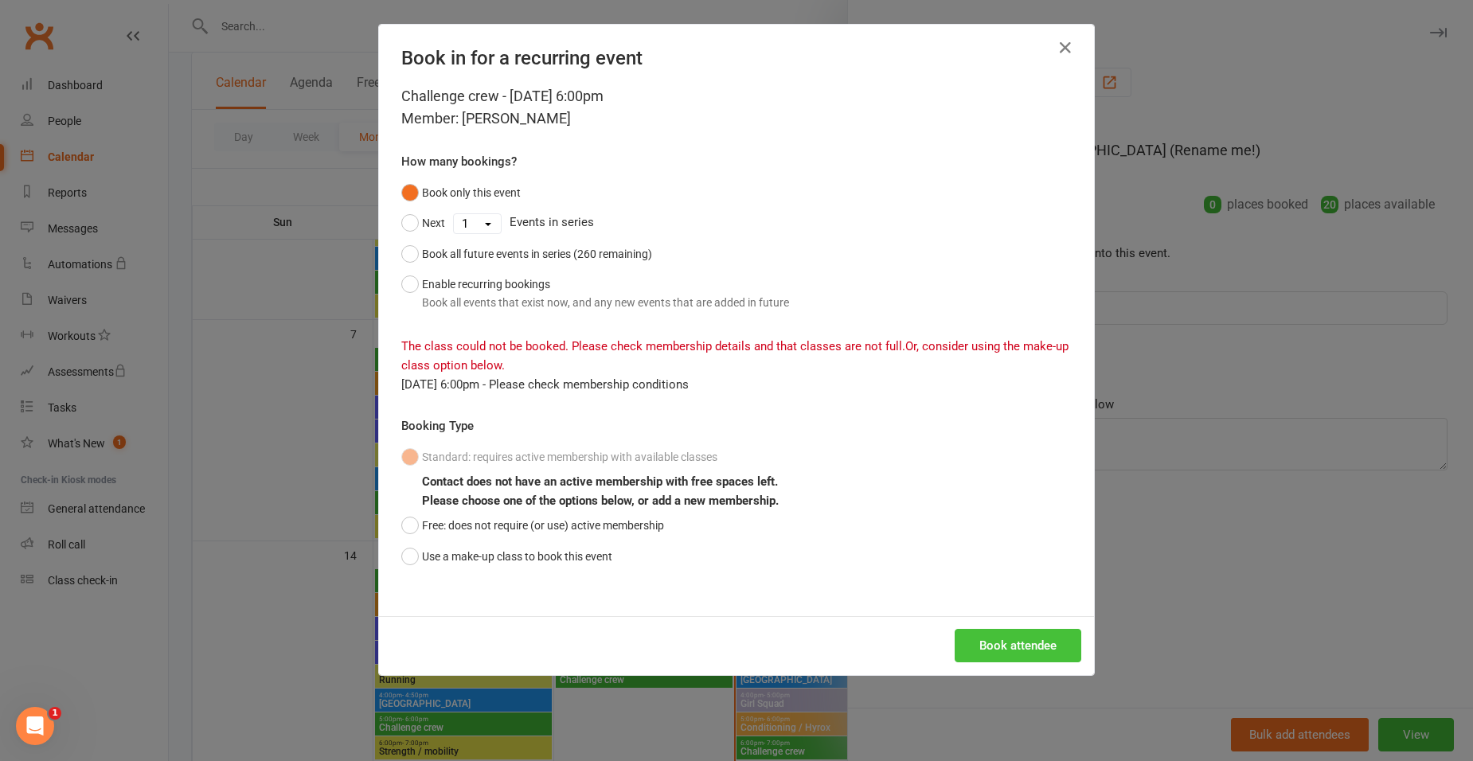
click at [1024, 651] on button "Book attendee" at bounding box center [1018, 645] width 127 height 33
click at [1062, 43] on icon "button" at bounding box center [1065, 47] width 19 height 19
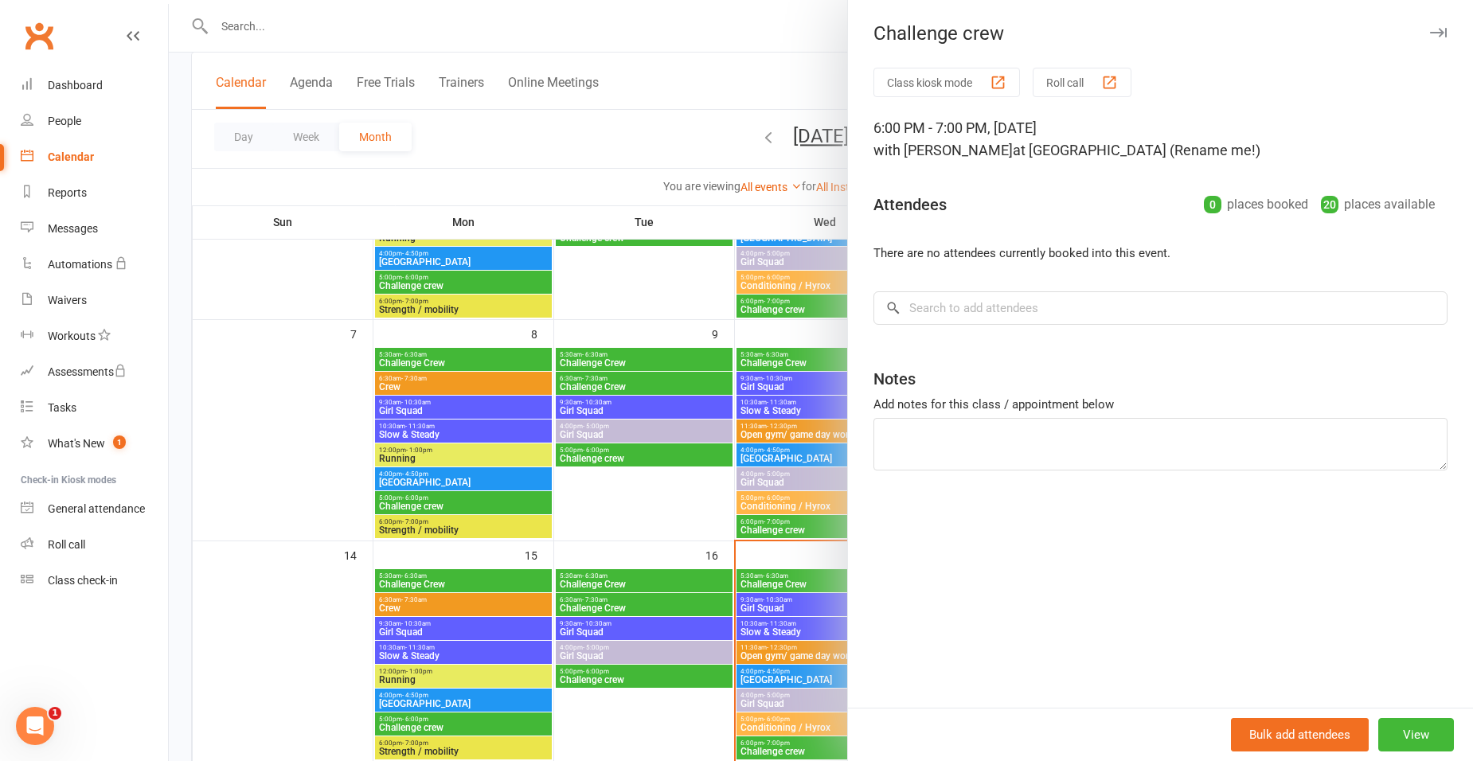
click at [642, 150] on div at bounding box center [821, 380] width 1304 height 761
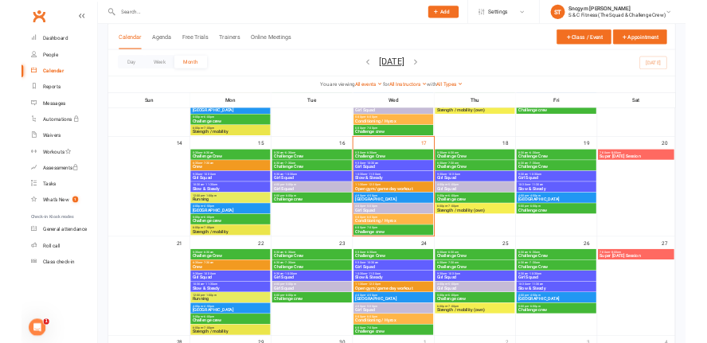
scroll to position [478, 0]
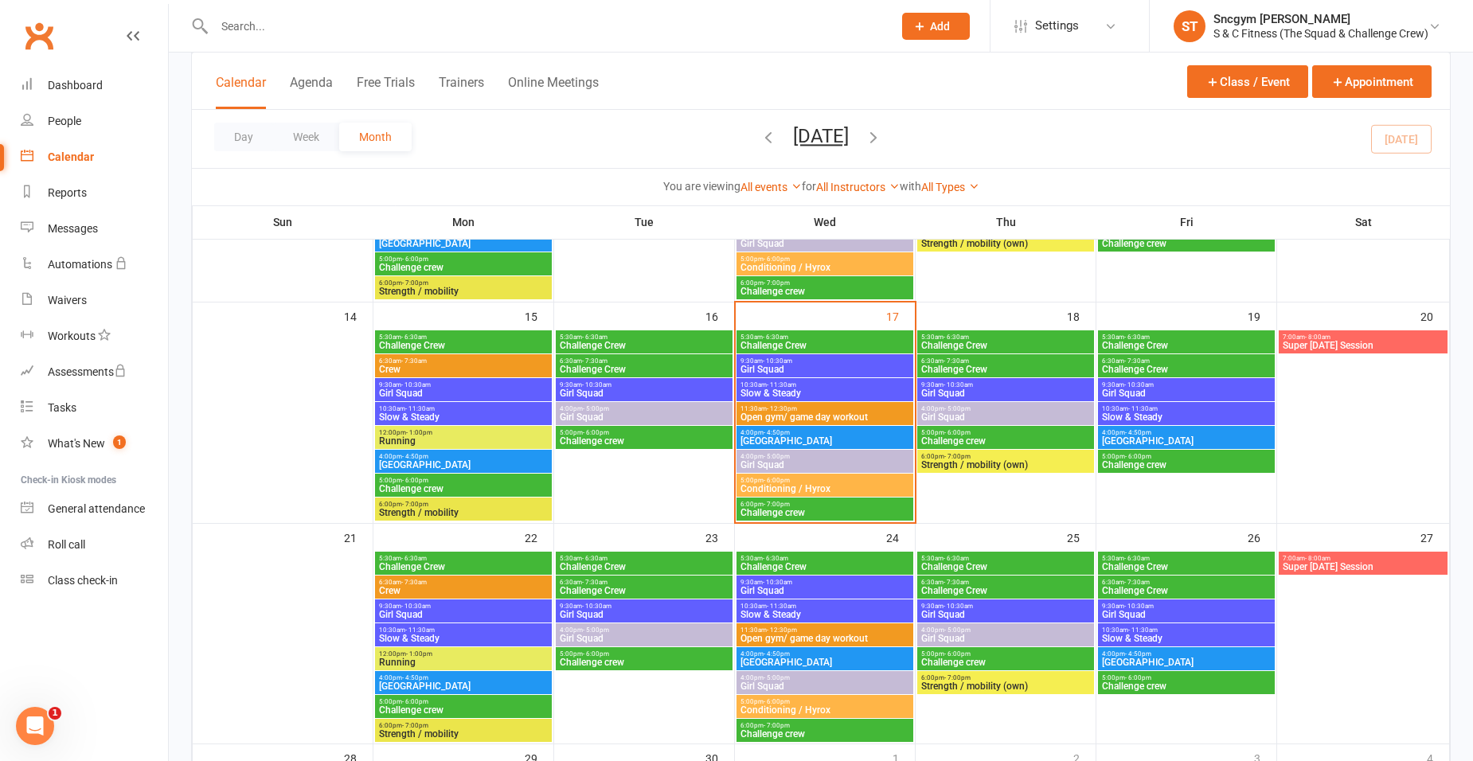
click at [791, 513] on span "Challenge crew" at bounding box center [825, 513] width 170 height 10
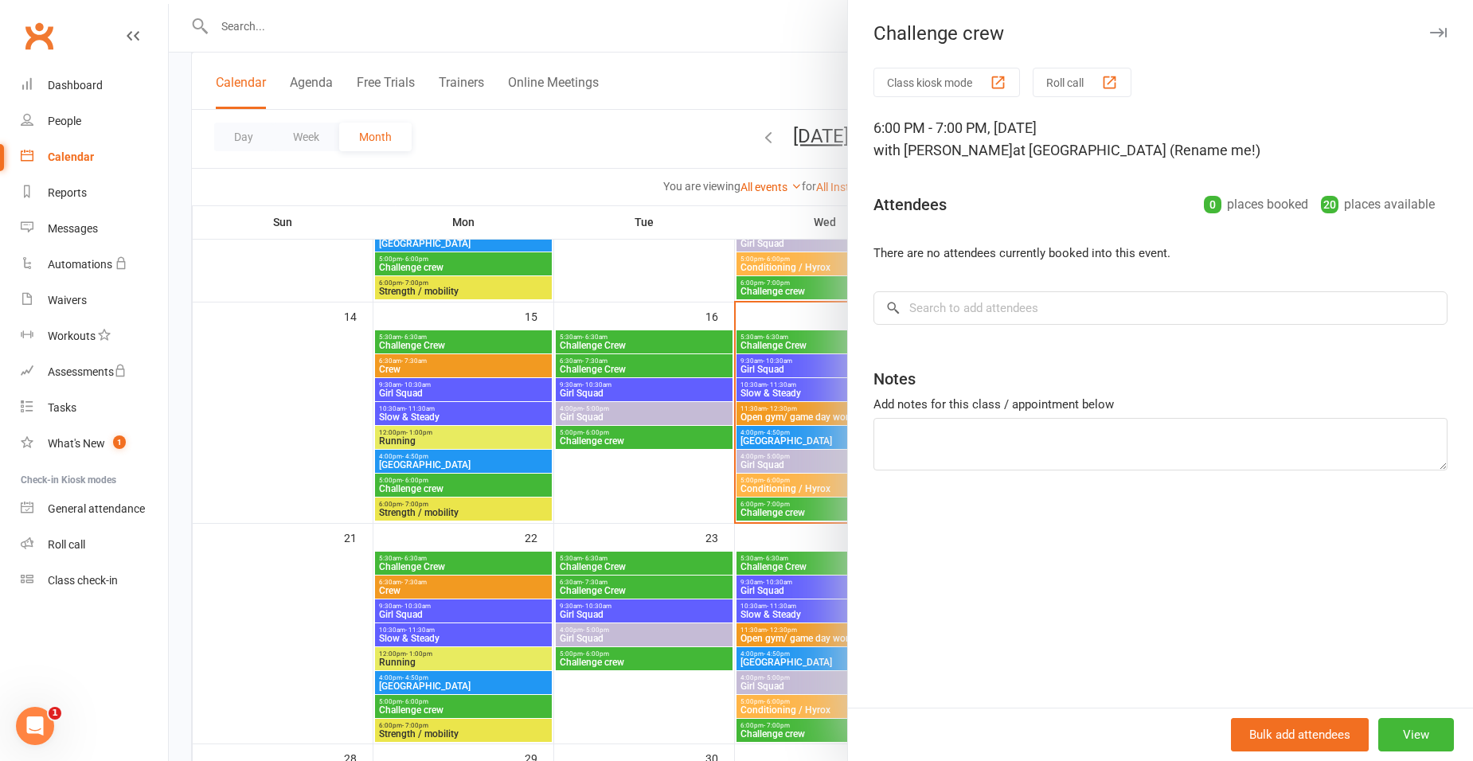
click at [660, 444] on div at bounding box center [821, 380] width 1304 height 761
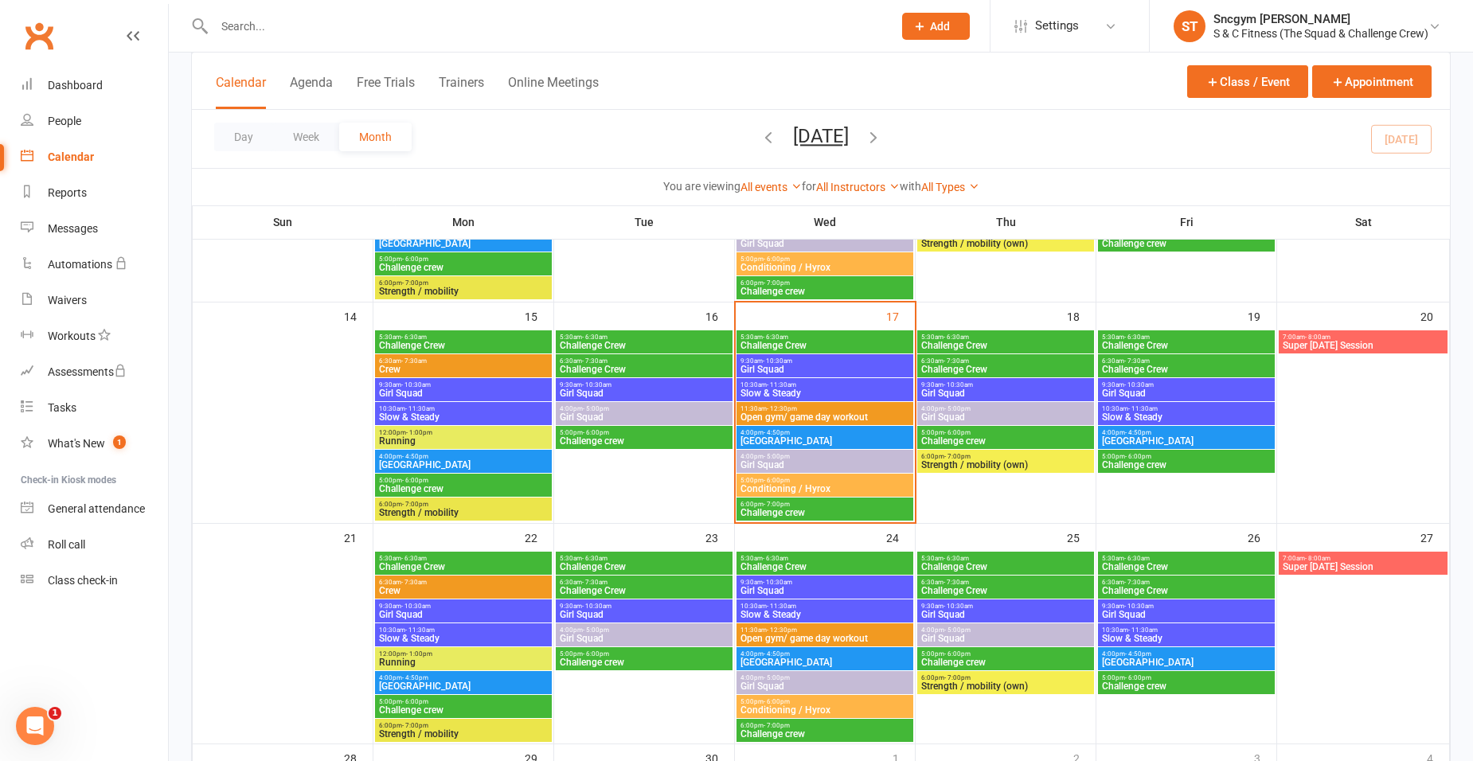
click at [660, 444] on span "Challenge crew" at bounding box center [644, 441] width 170 height 10
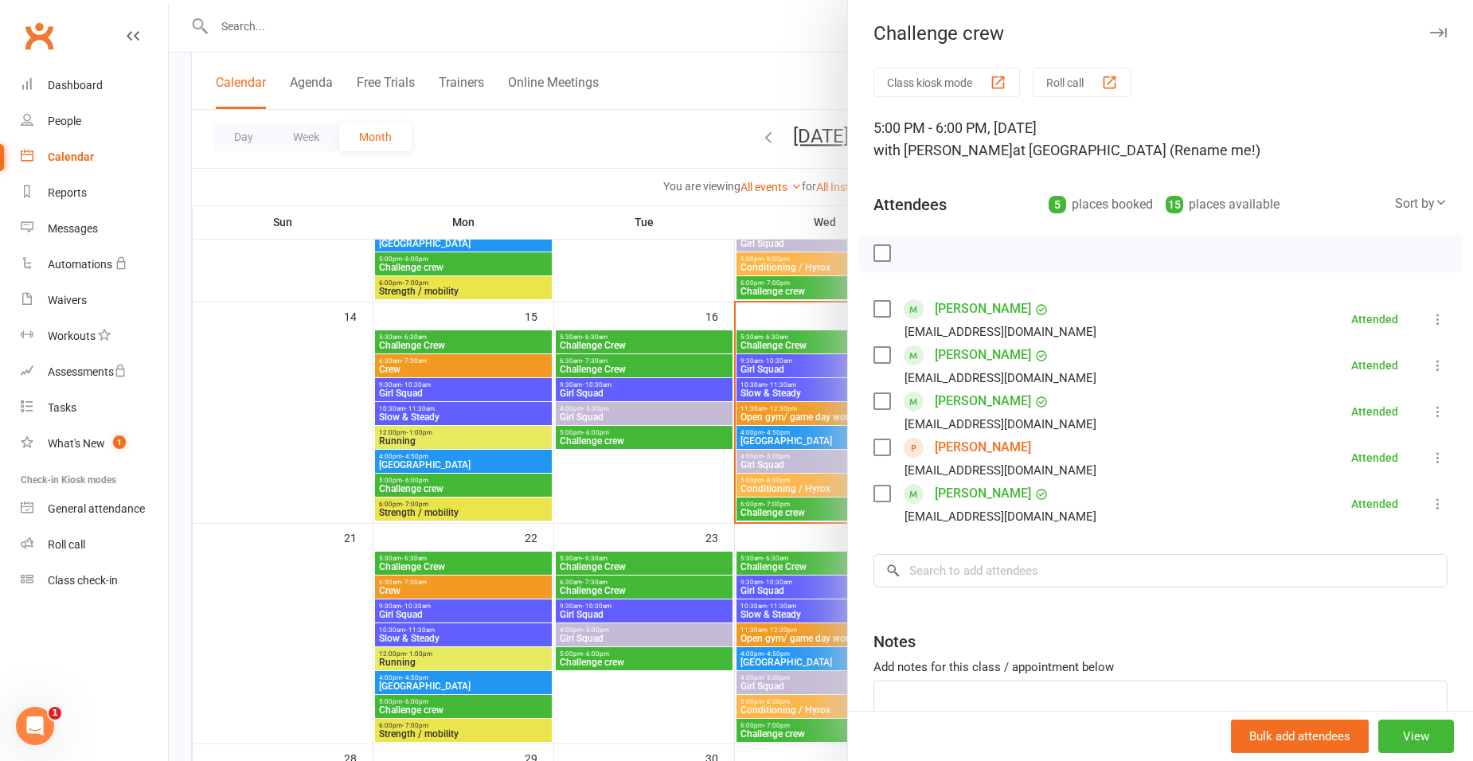
click at [622, 110] on div at bounding box center [821, 380] width 1304 height 761
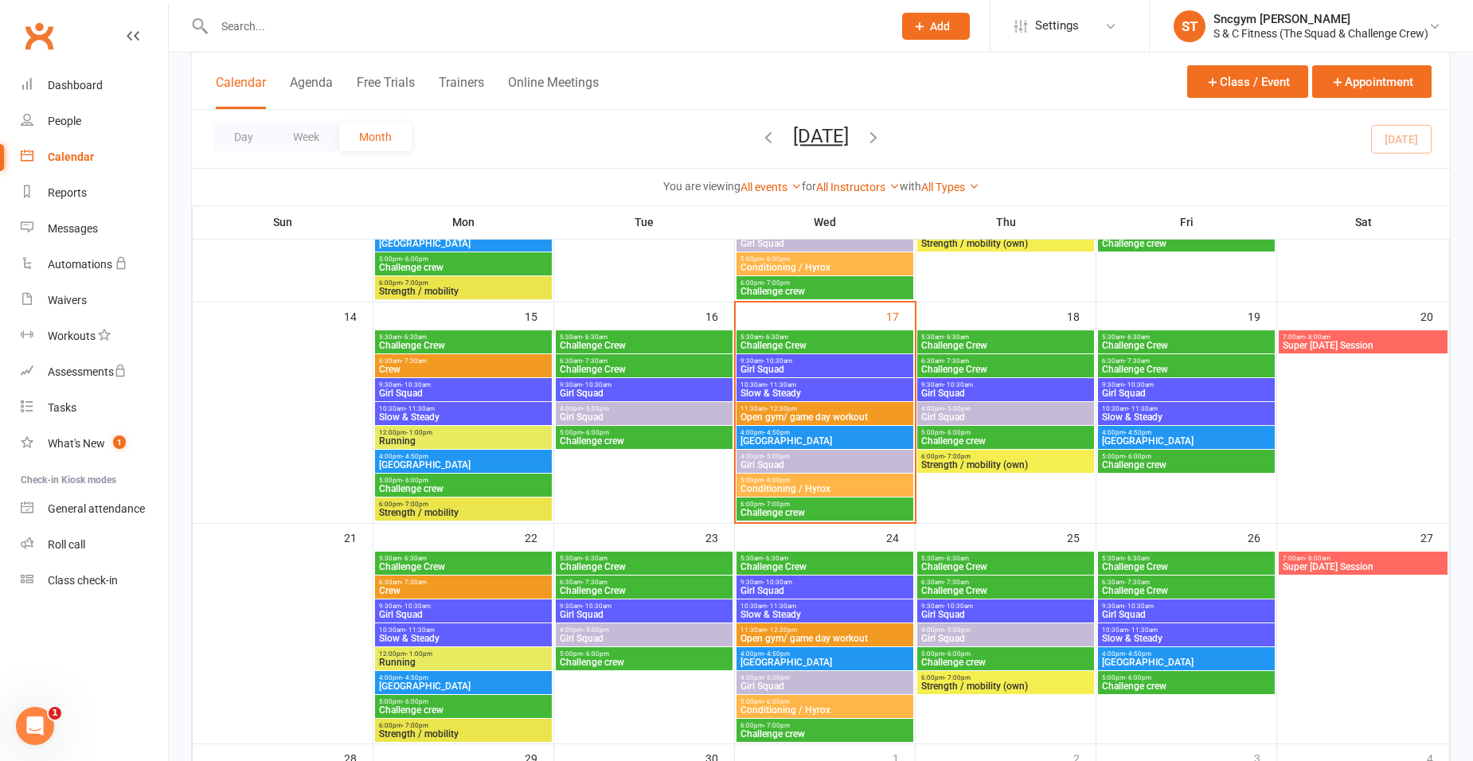
click at [830, 484] on span "Conditioning / Hyrox" at bounding box center [825, 489] width 170 height 10
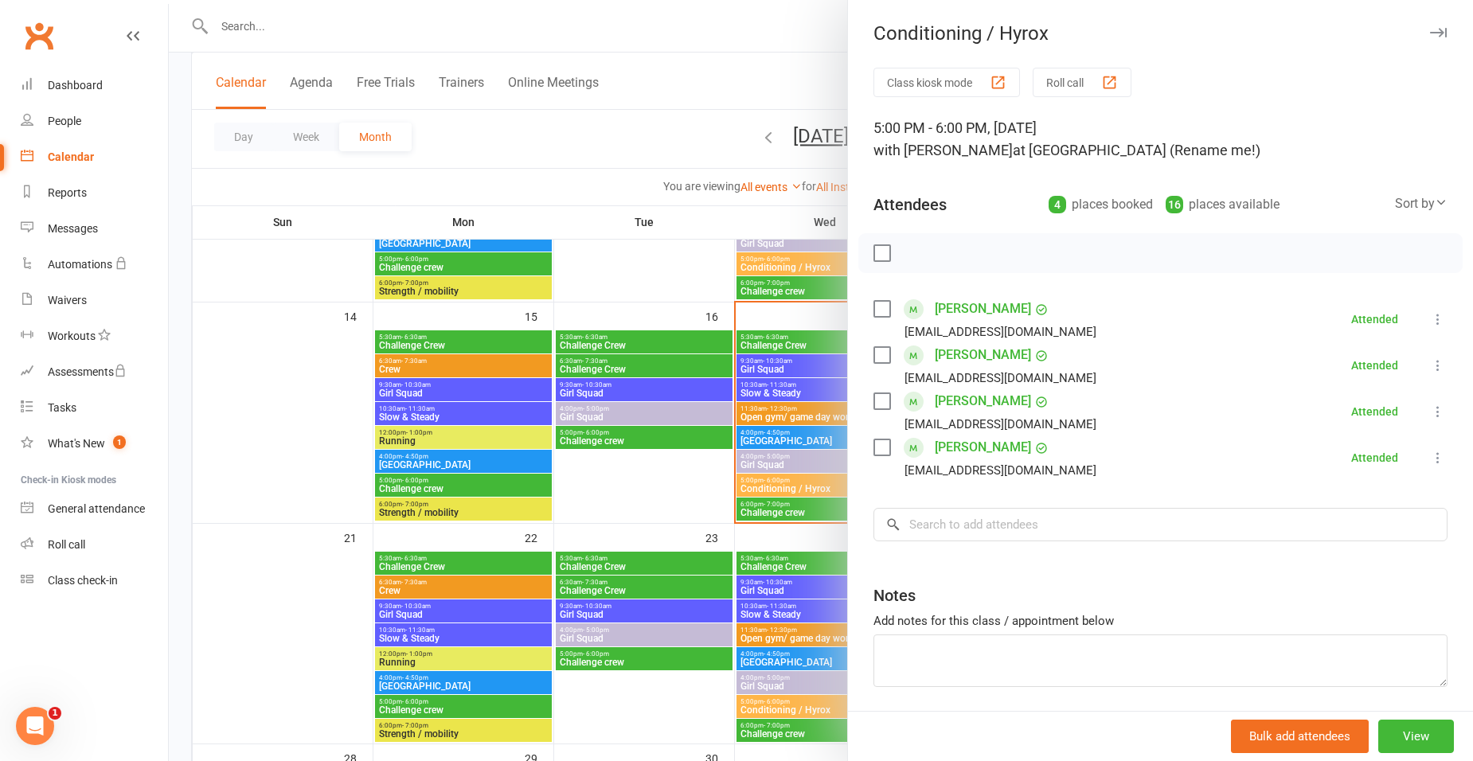
click at [660, 432] on div at bounding box center [821, 380] width 1304 height 761
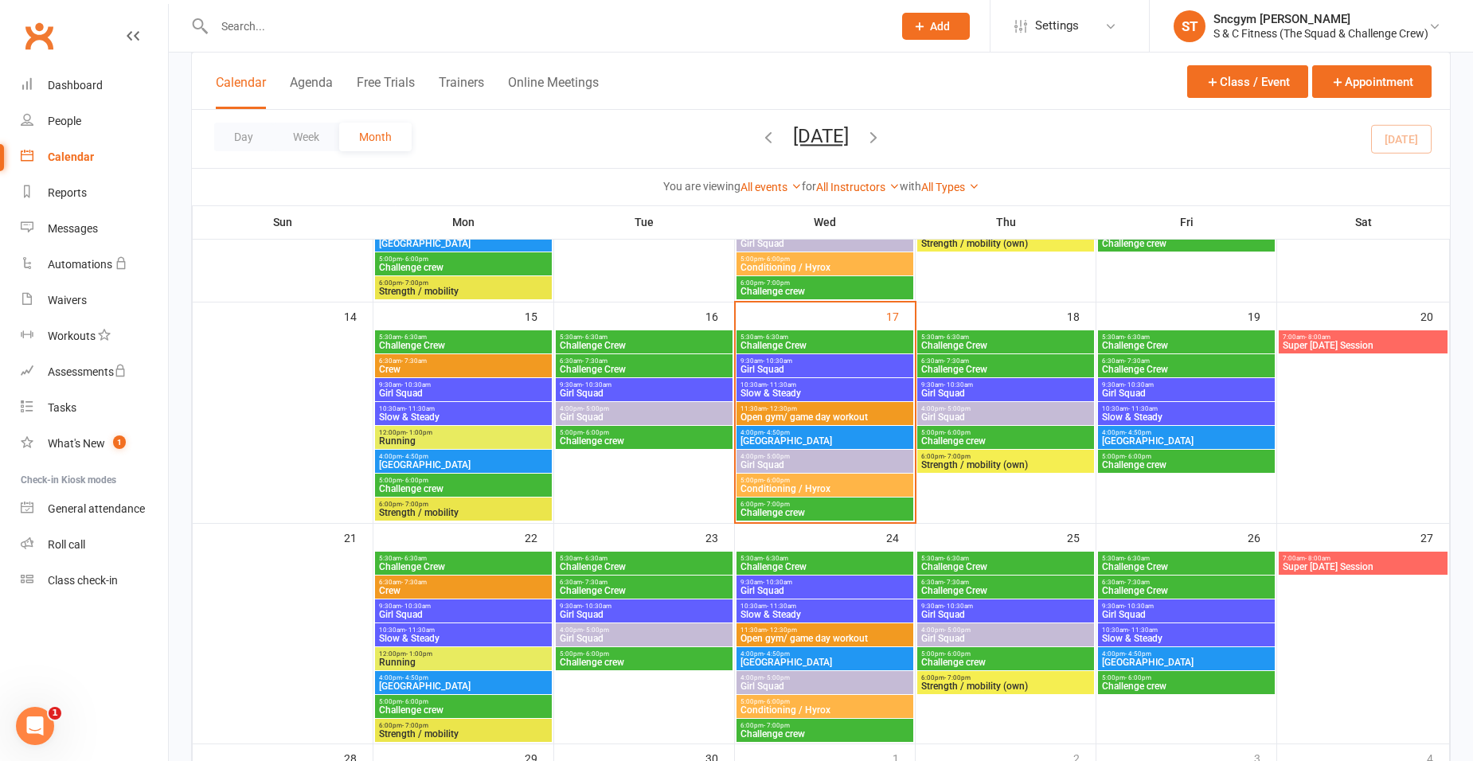
click at [658, 429] on span "5:00pm - 6:00pm" at bounding box center [644, 432] width 170 height 7
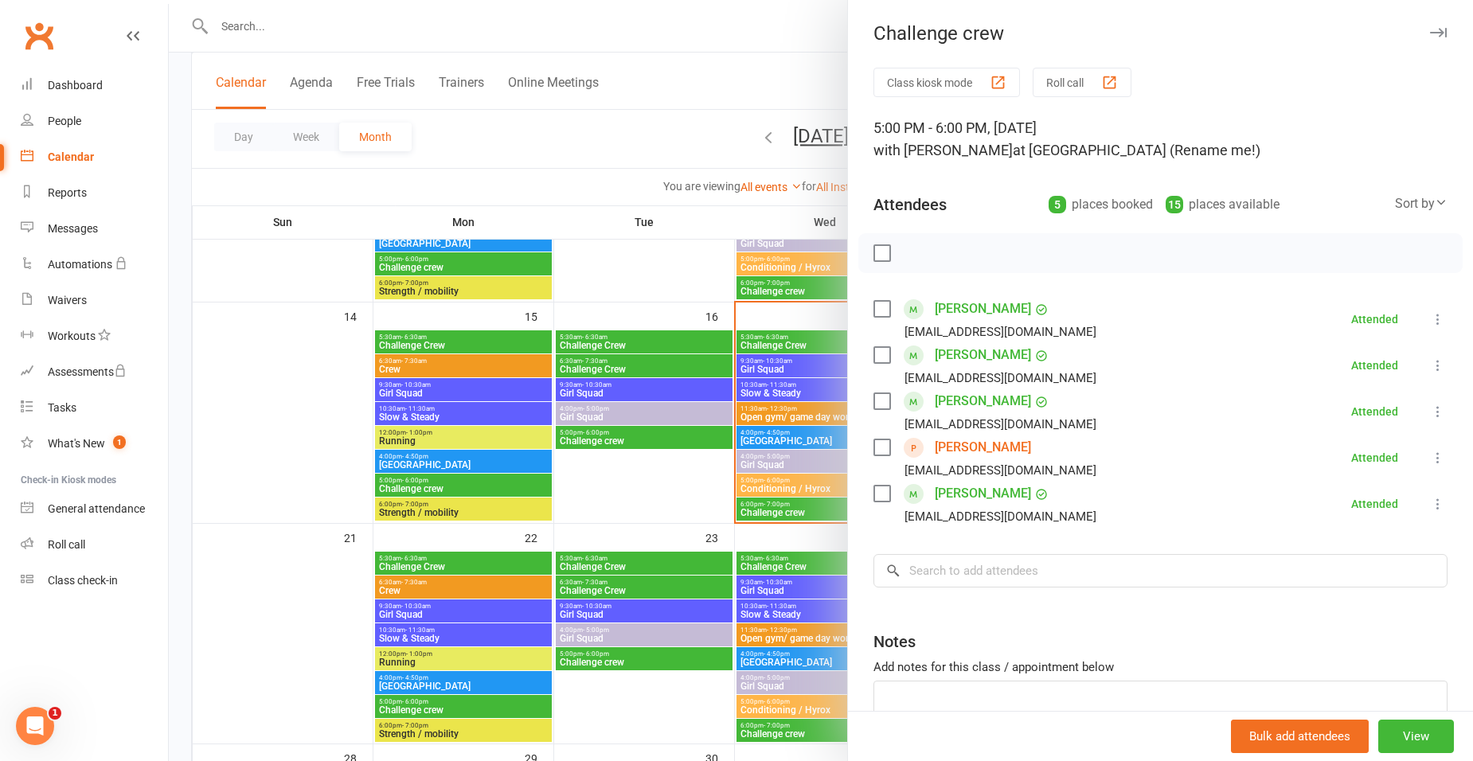
click at [646, 55] on div at bounding box center [821, 380] width 1304 height 761
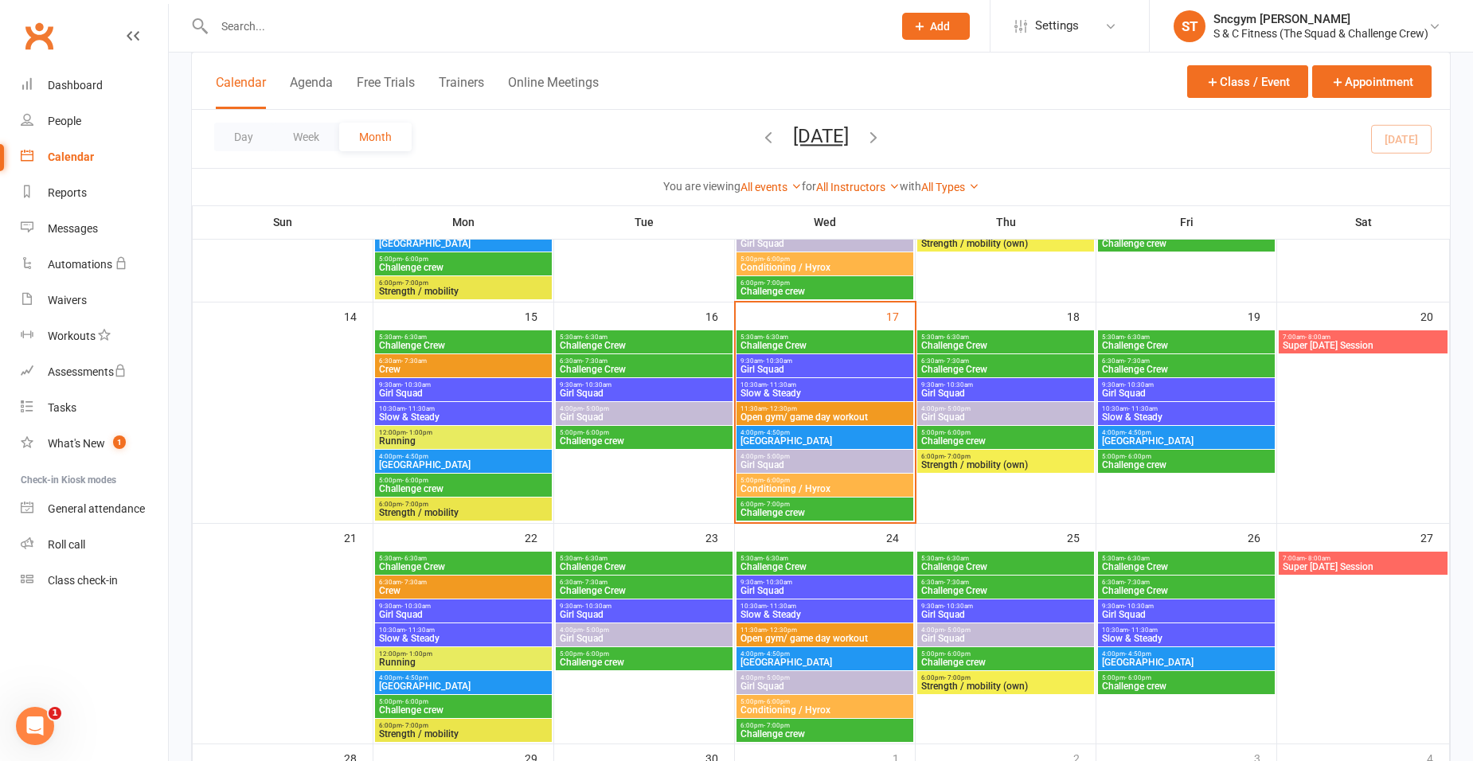
click at [825, 510] on span "Challenge crew" at bounding box center [825, 513] width 170 height 10
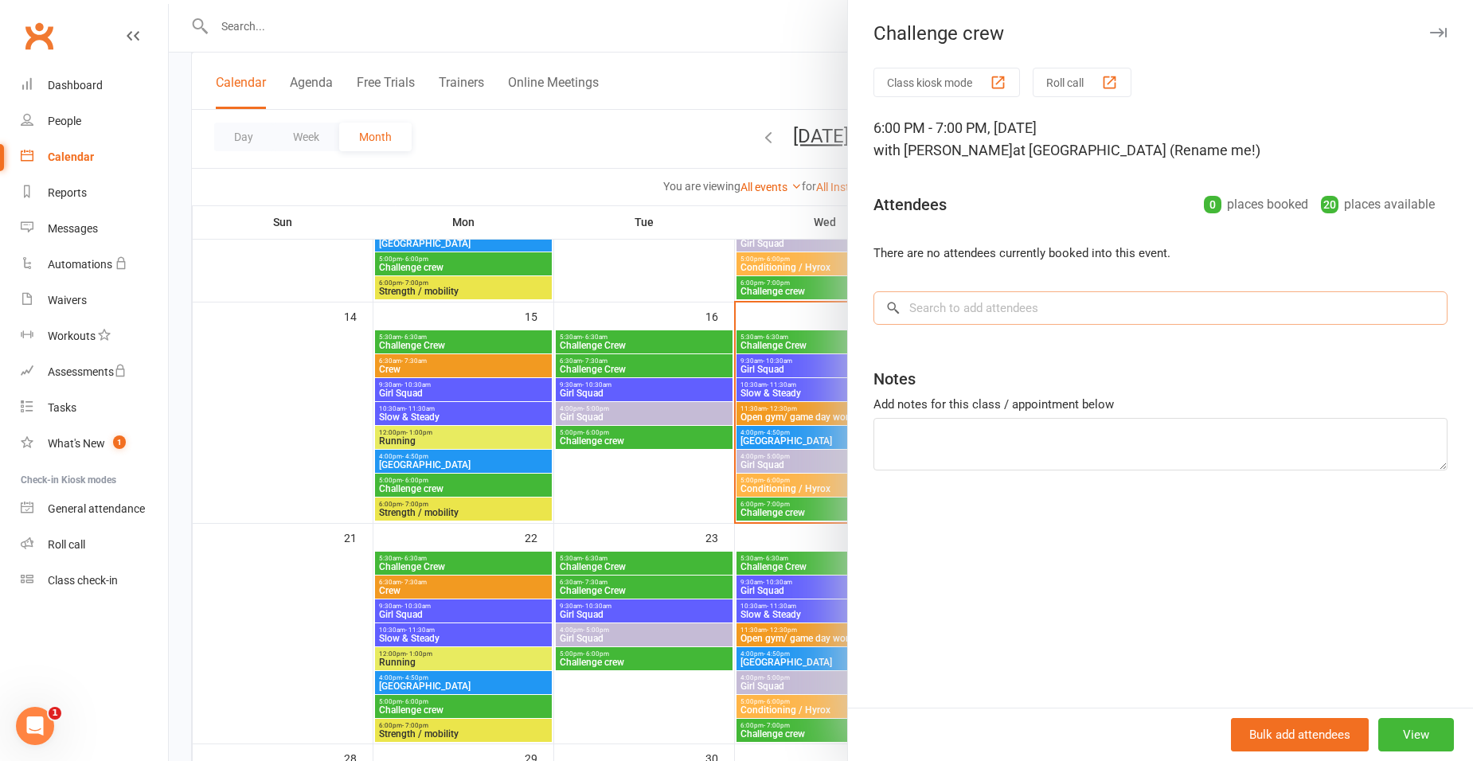
click at [980, 308] on input "search" at bounding box center [1160, 307] width 574 height 33
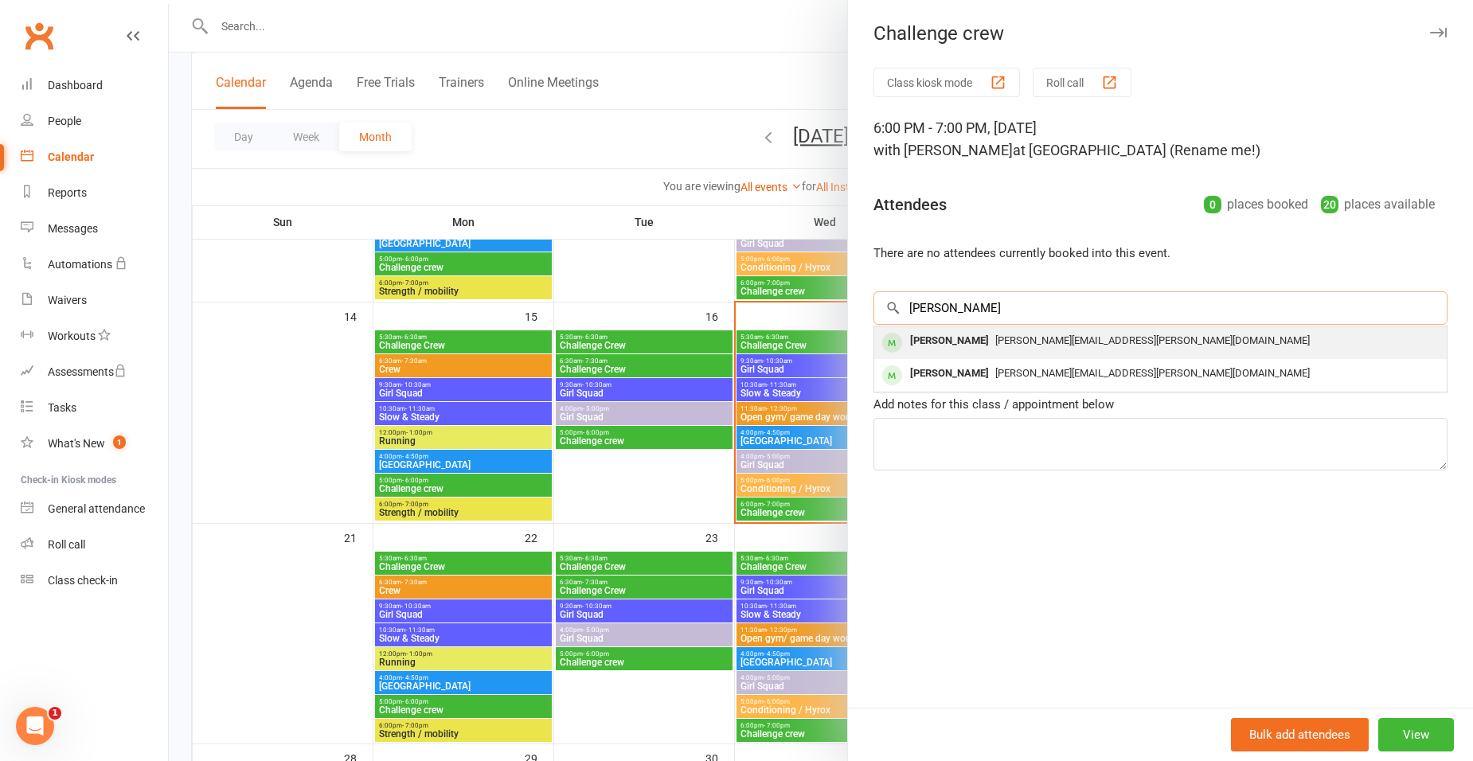
type input "bruce"
click at [928, 336] on div "Bruce Fischer" at bounding box center [950, 341] width 92 height 23
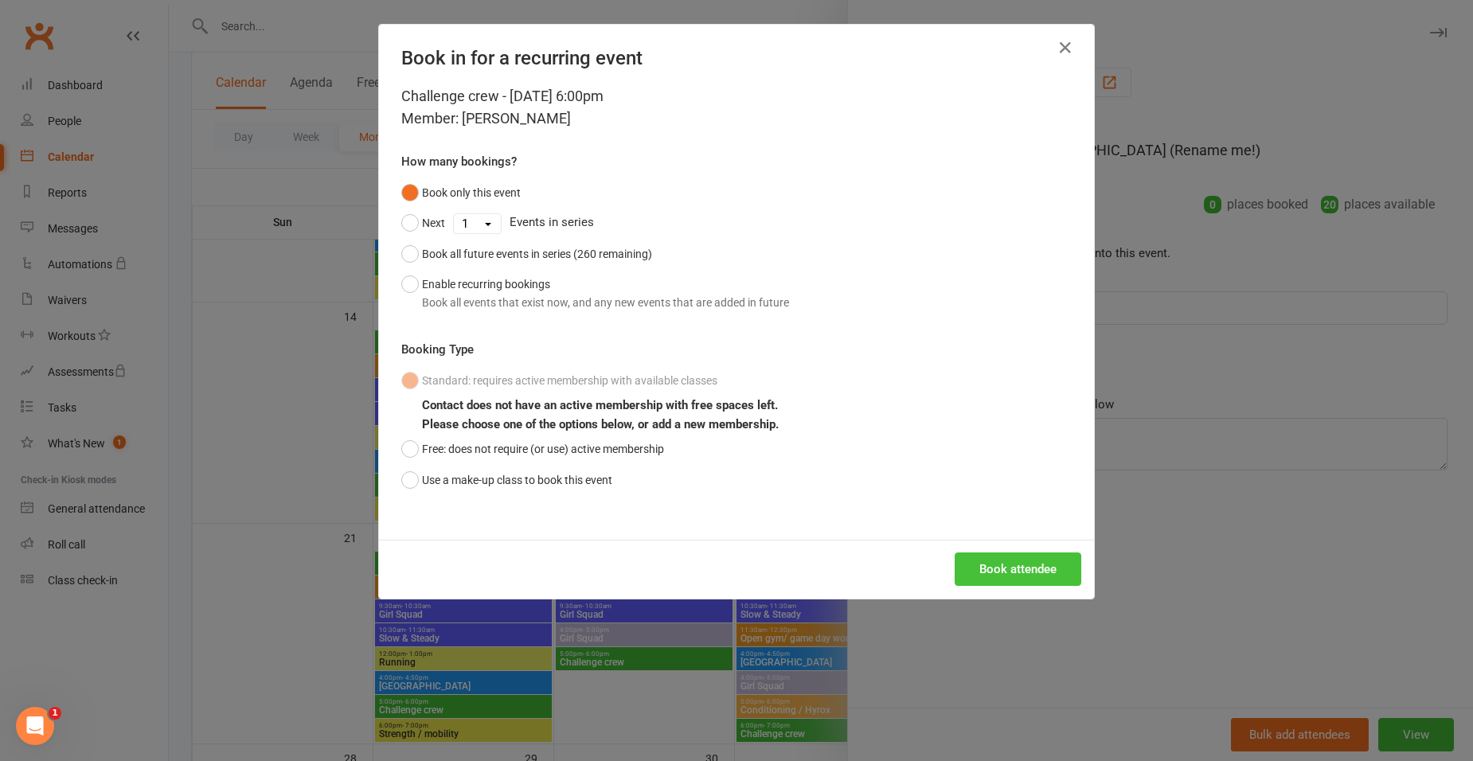
drag, startPoint x: 1020, startPoint y: 581, endPoint x: 1005, endPoint y: 577, distance: 15.6
click at [1010, 580] on button "Book attendee" at bounding box center [1018, 569] width 127 height 33
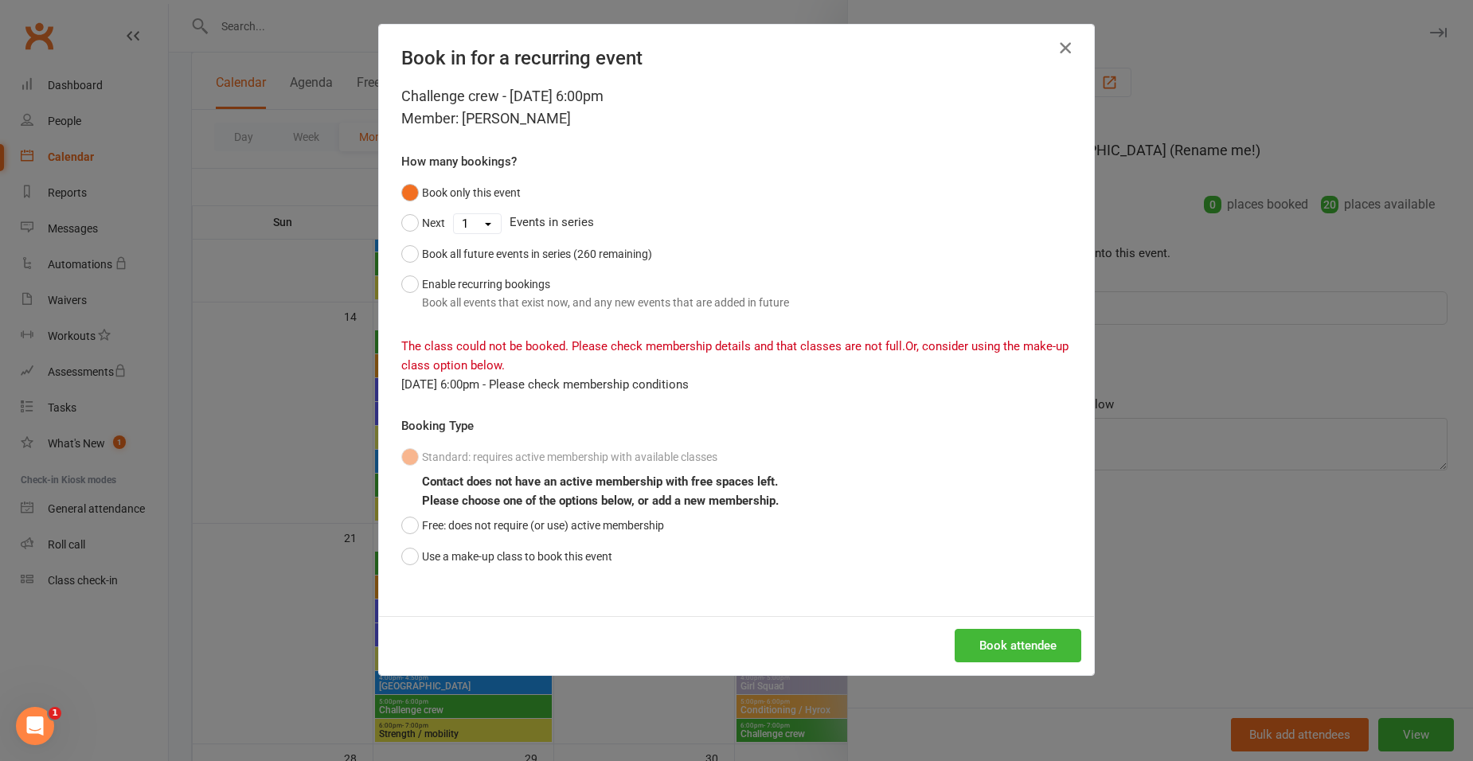
click at [1071, 46] on icon "button" at bounding box center [1065, 47] width 19 height 19
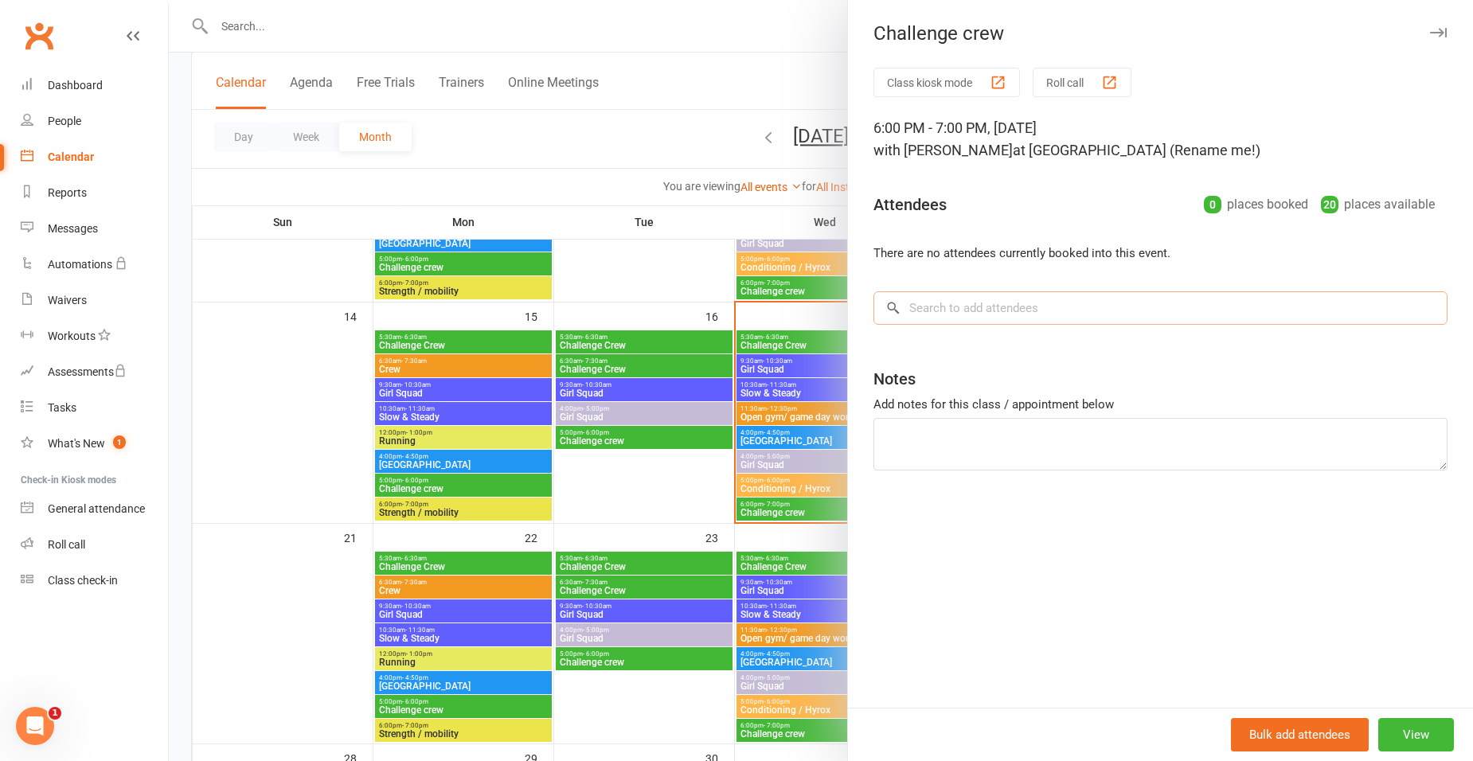
click at [919, 315] on input "search" at bounding box center [1160, 307] width 574 height 33
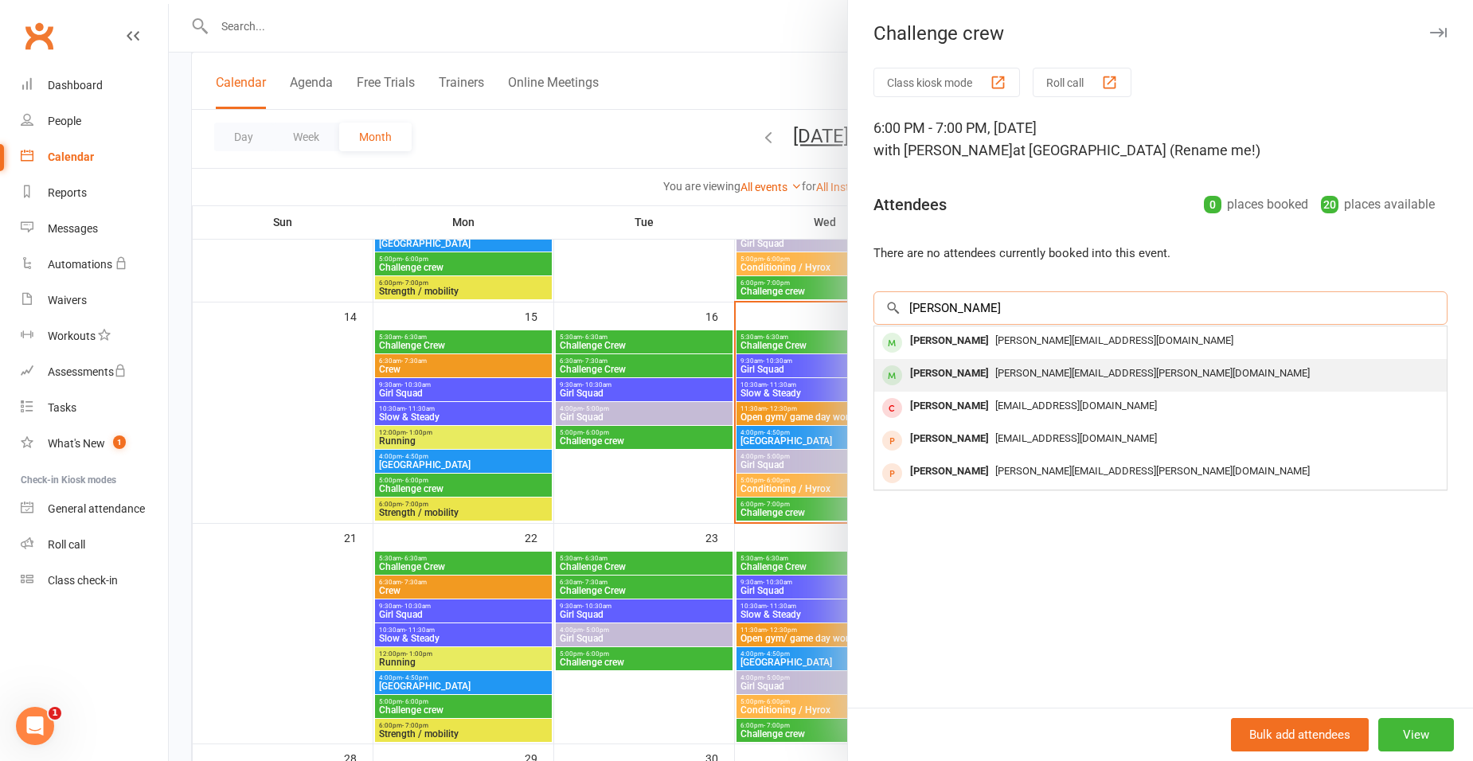
type input "josh"
click at [1043, 369] on span "Mclaughlin.josh@icloud.com" at bounding box center [1152, 373] width 315 height 12
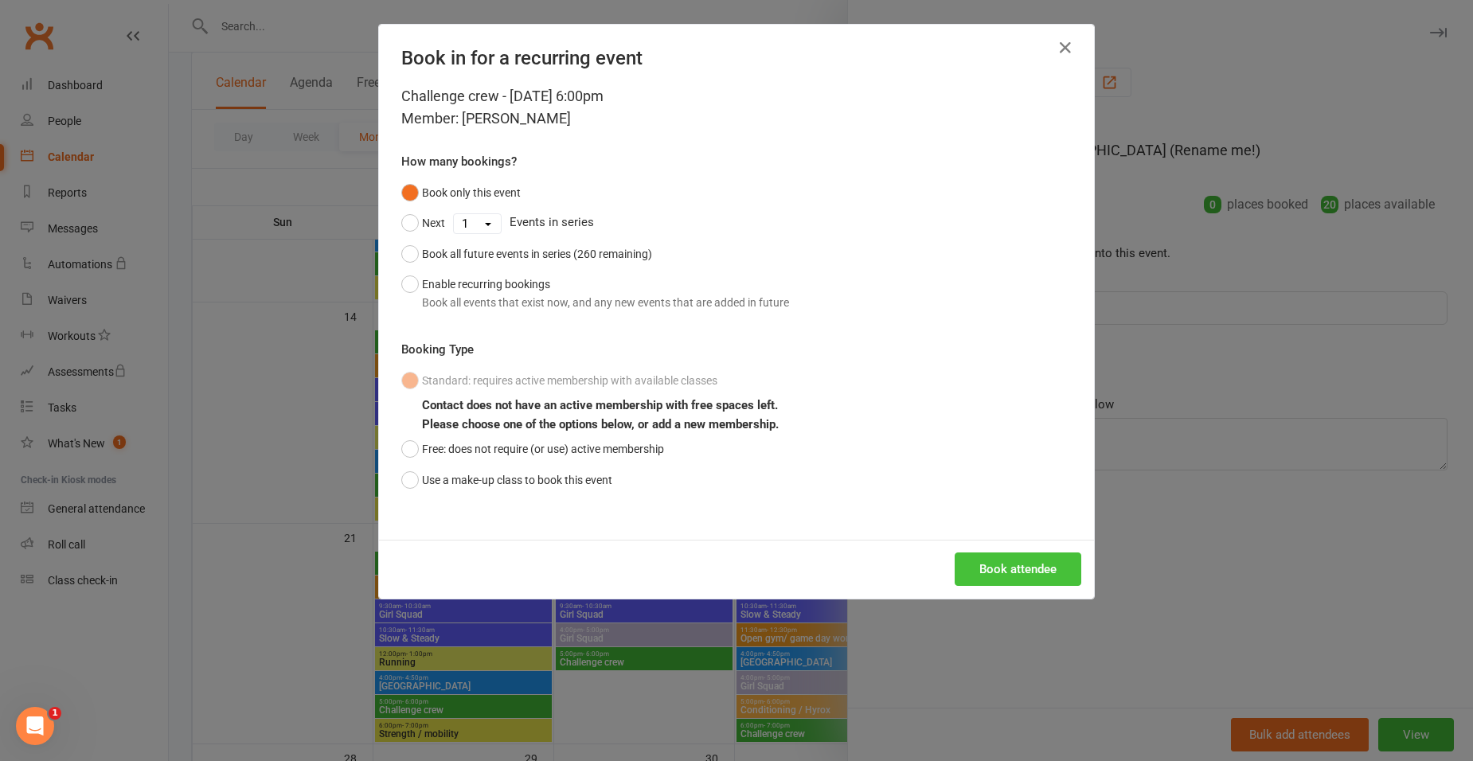
click at [1004, 561] on button "Book attendee" at bounding box center [1018, 569] width 127 height 33
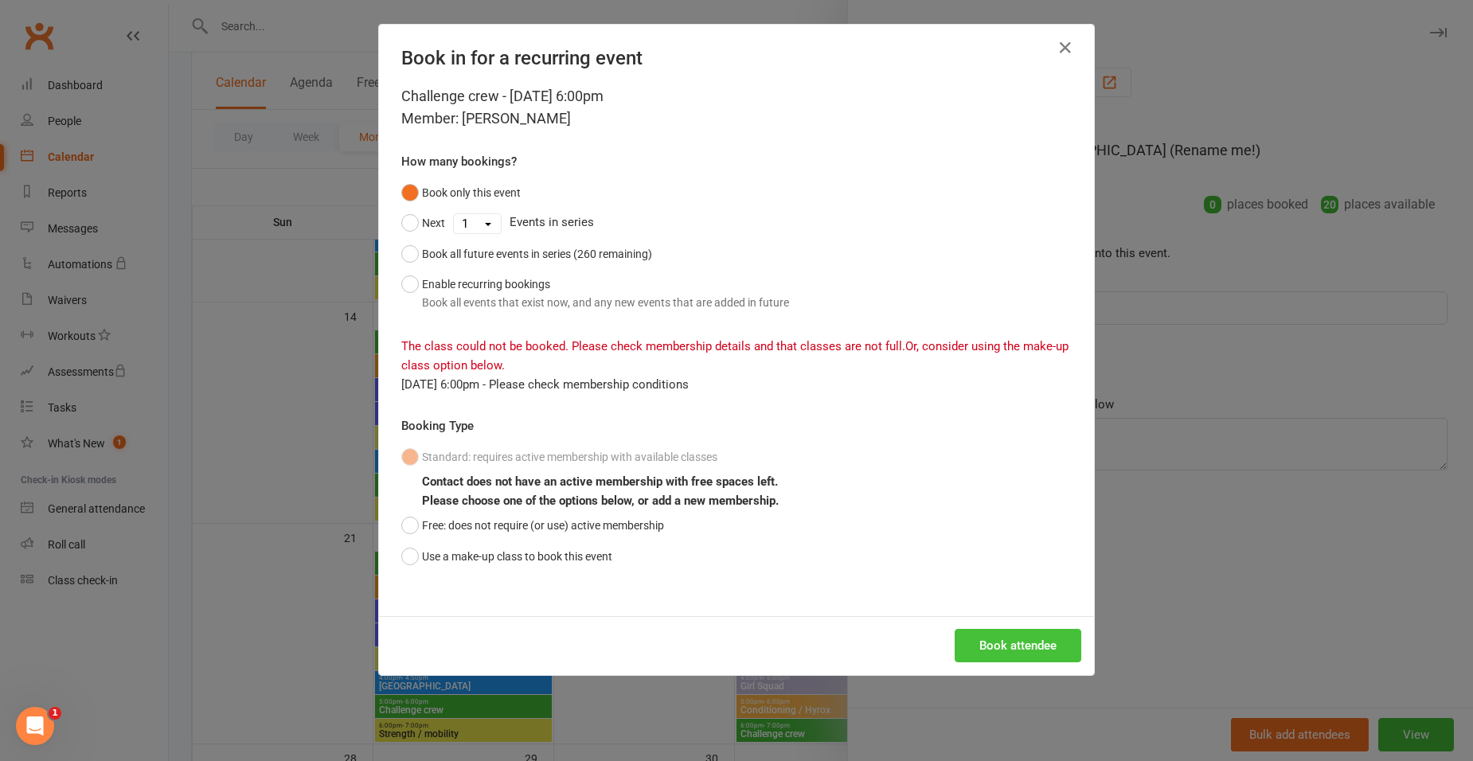
click at [1019, 645] on button "Book attendee" at bounding box center [1018, 645] width 127 height 33
click at [1057, 46] on icon "button" at bounding box center [1065, 47] width 19 height 19
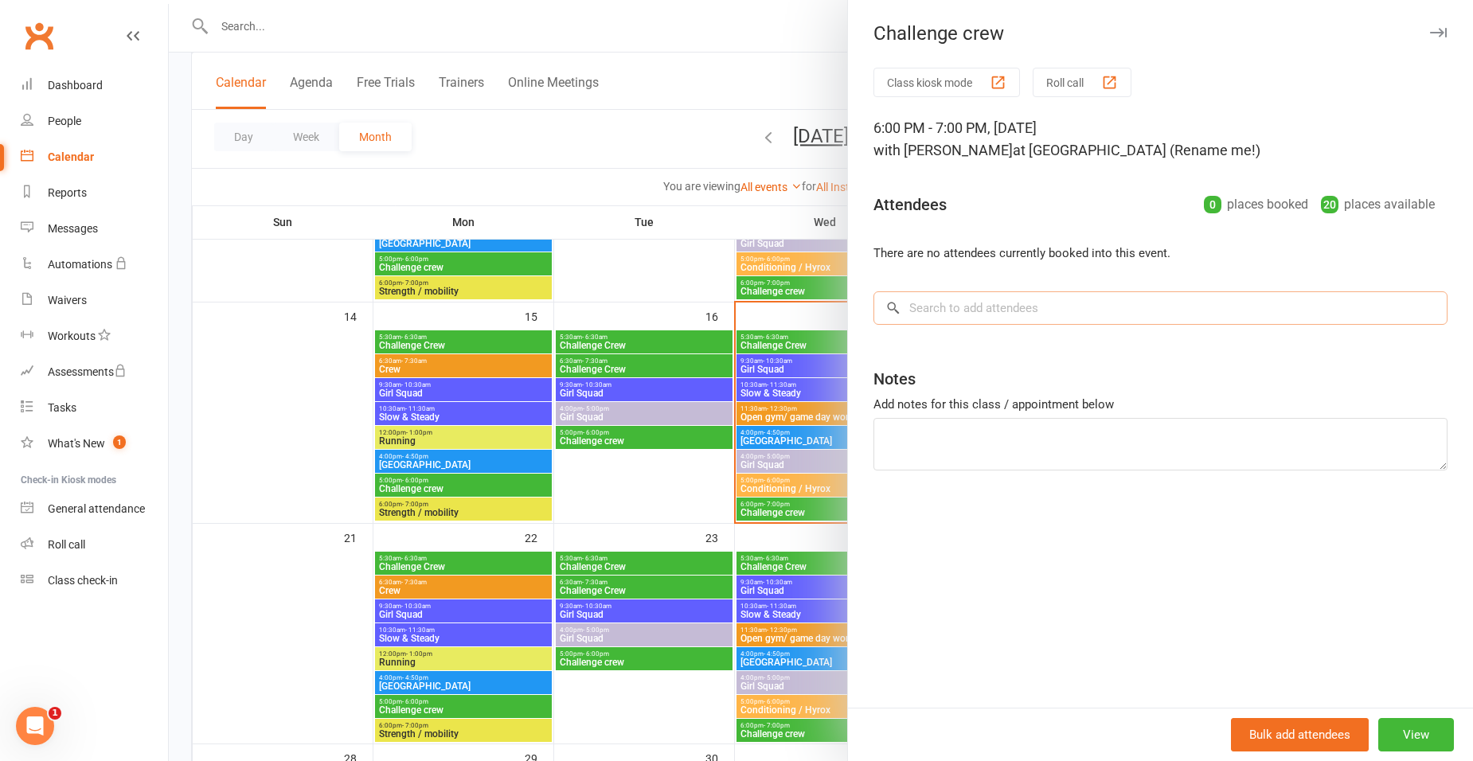
click at [1004, 315] on input "search" at bounding box center [1160, 307] width 574 height 33
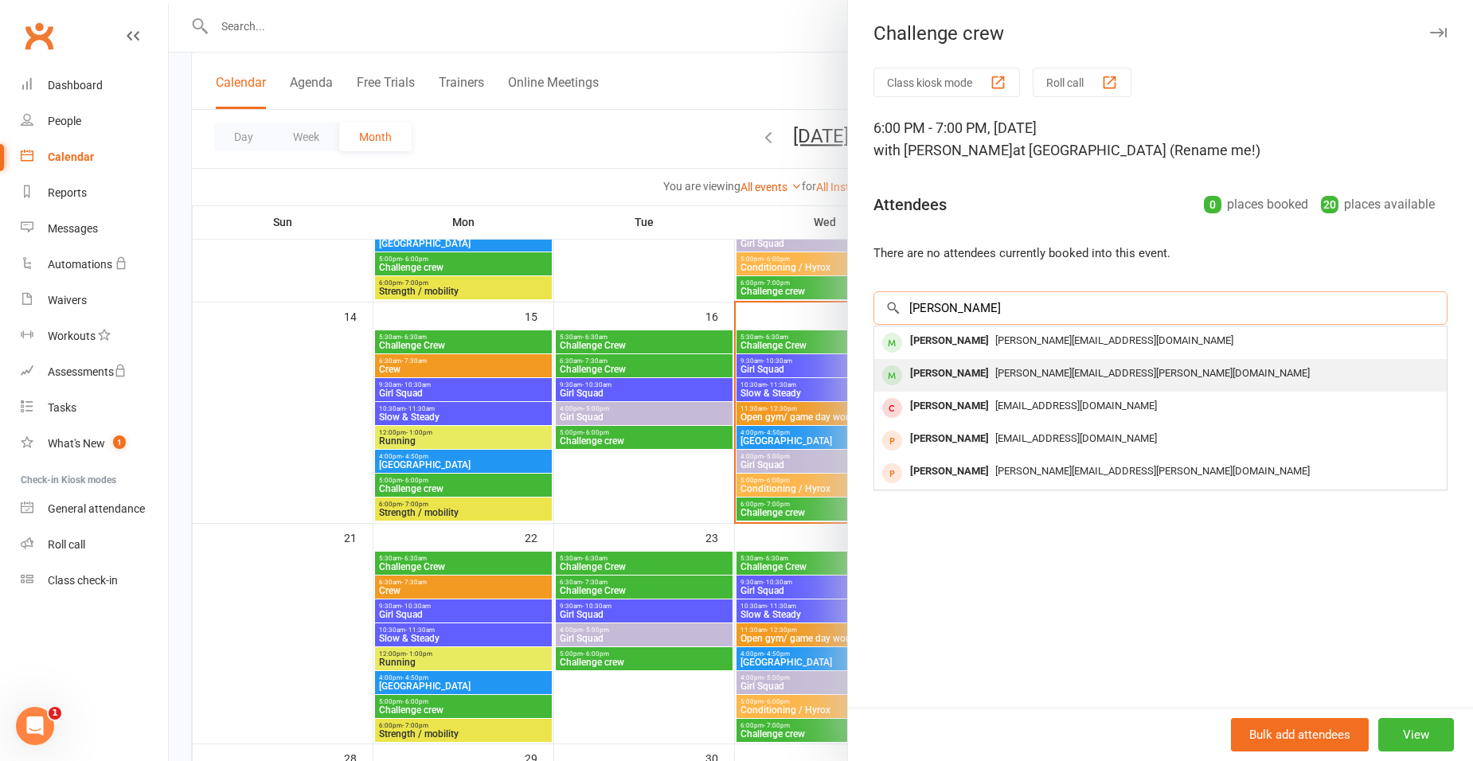
type input "josh"
click at [980, 365] on div "Josh McLaughlin" at bounding box center [950, 373] width 92 height 23
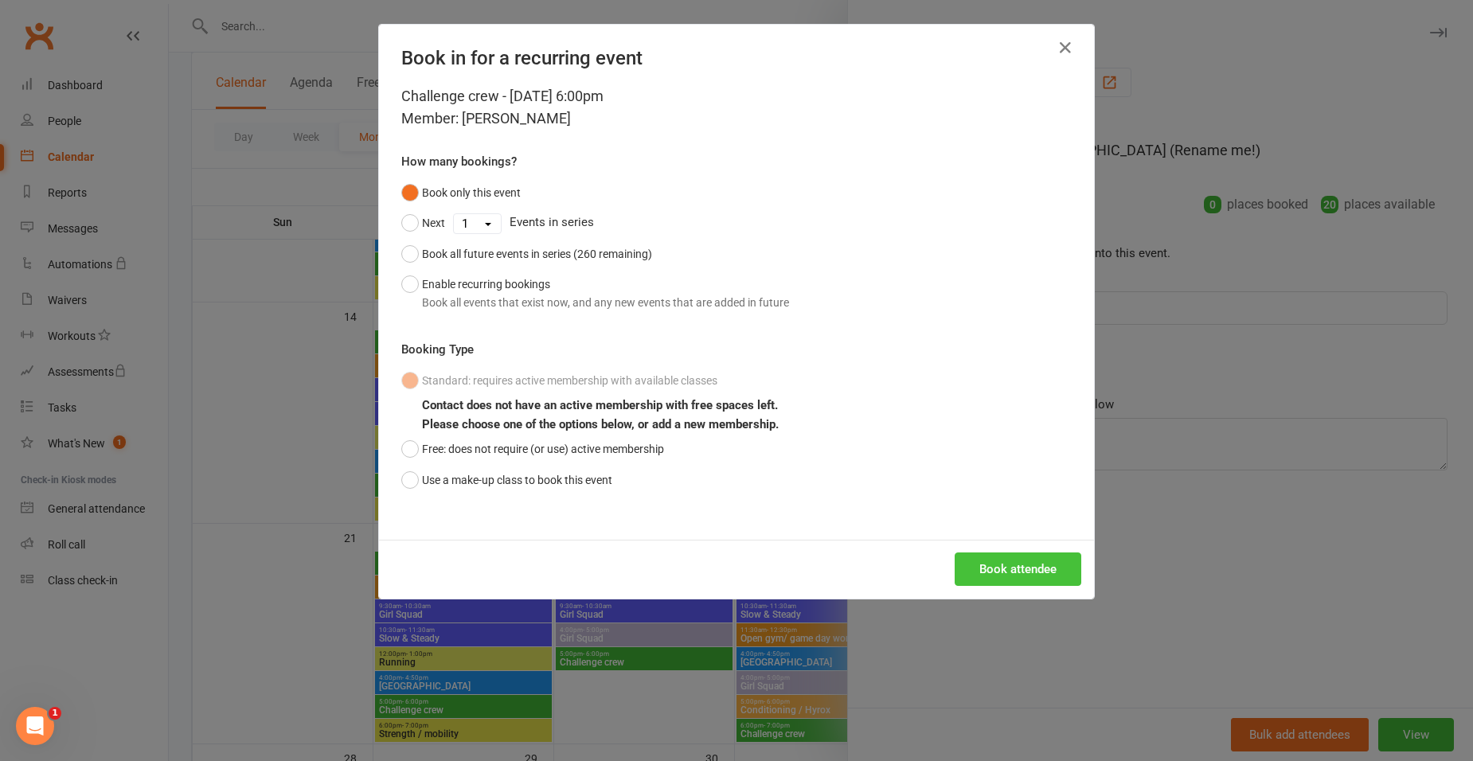
click at [1012, 565] on button "Book attendee" at bounding box center [1018, 569] width 127 height 33
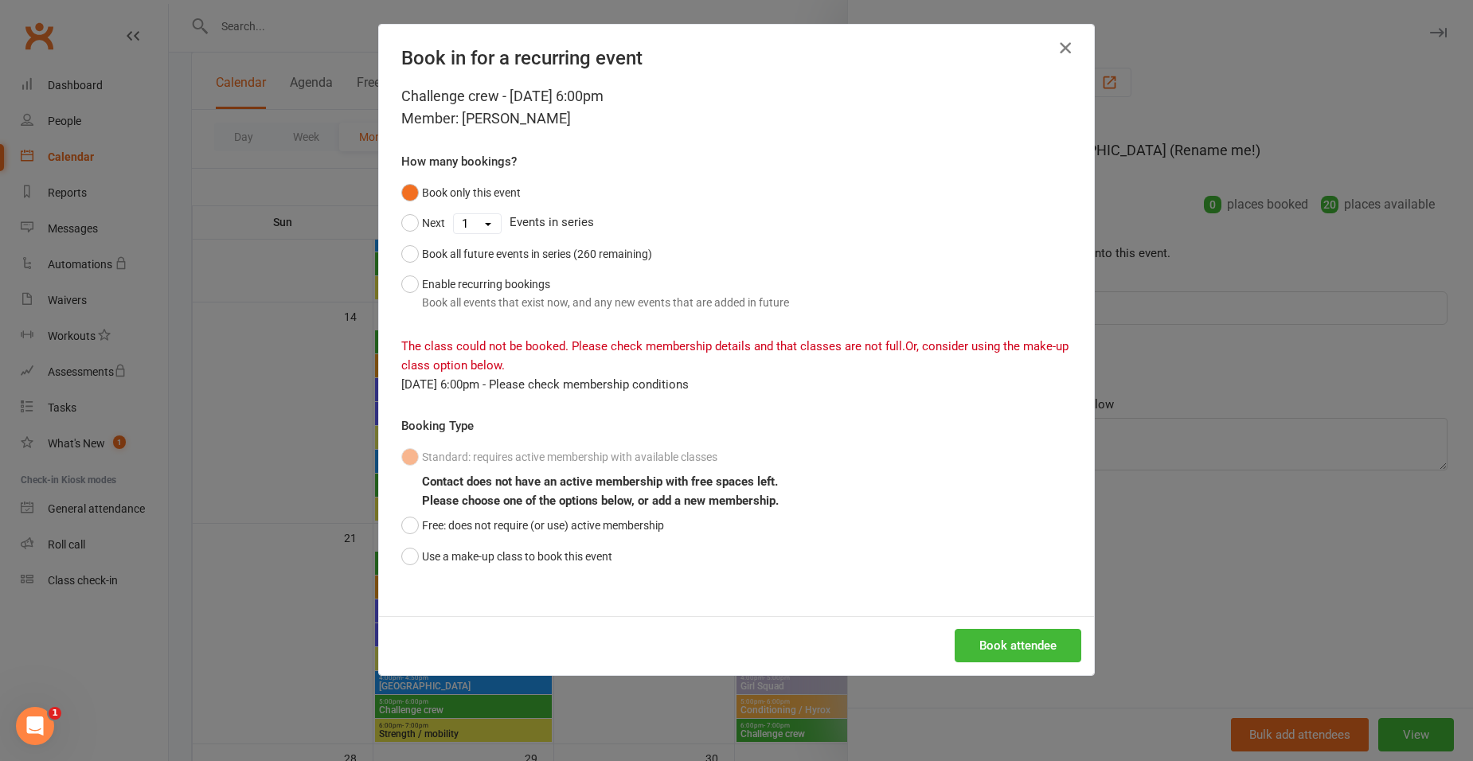
click at [1063, 52] on icon "button" at bounding box center [1065, 47] width 19 height 19
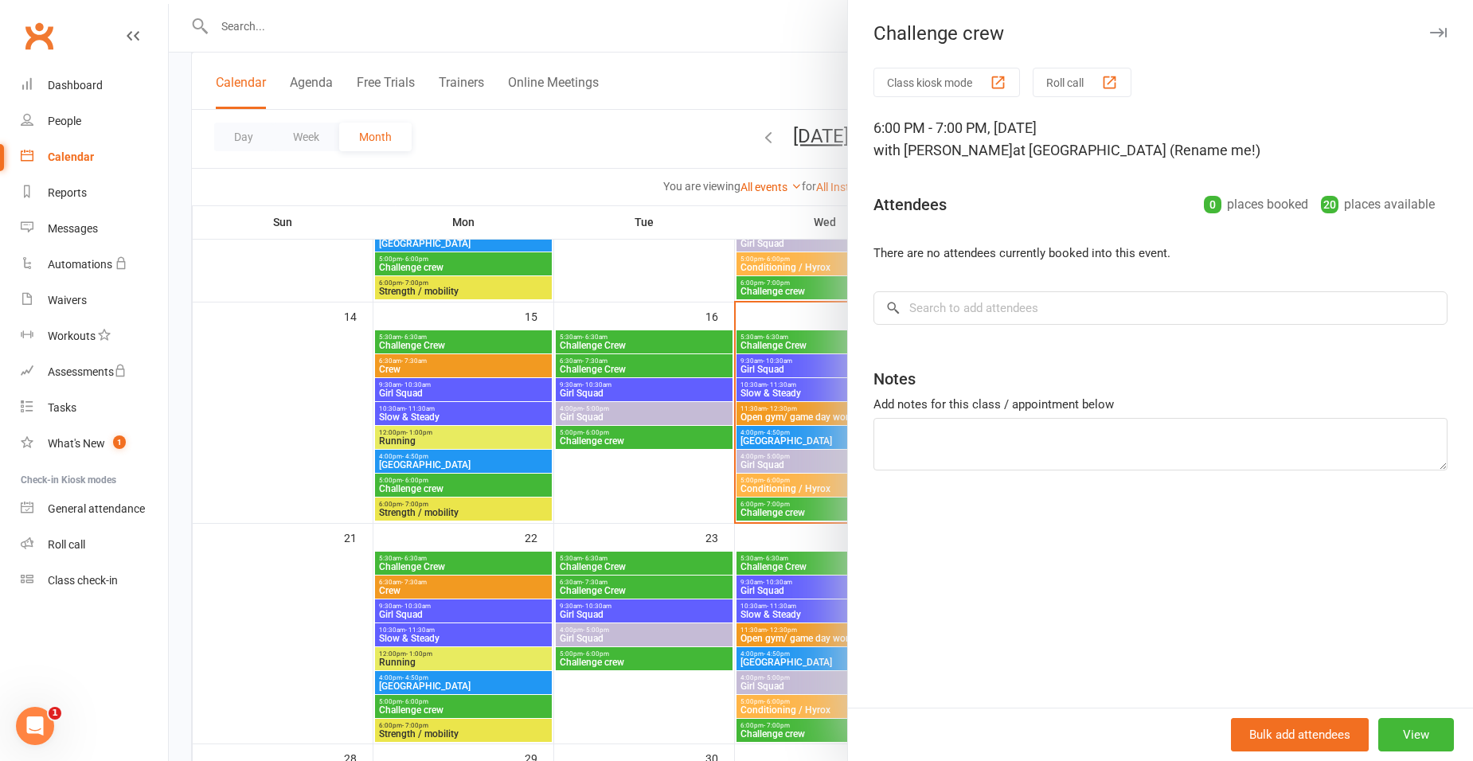
click at [830, 49] on div at bounding box center [821, 380] width 1304 height 761
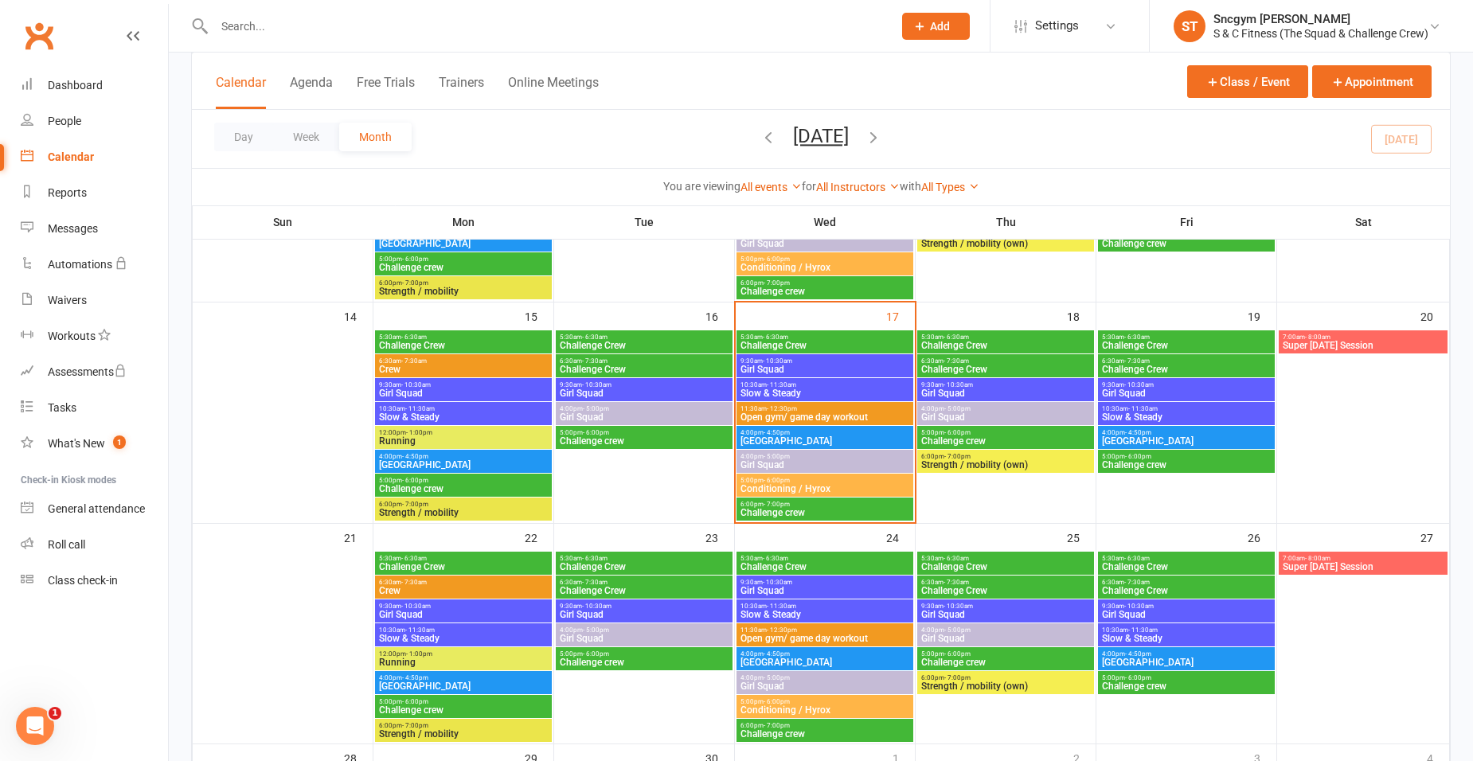
click at [773, 510] on span "Challenge crew" at bounding box center [825, 513] width 170 height 10
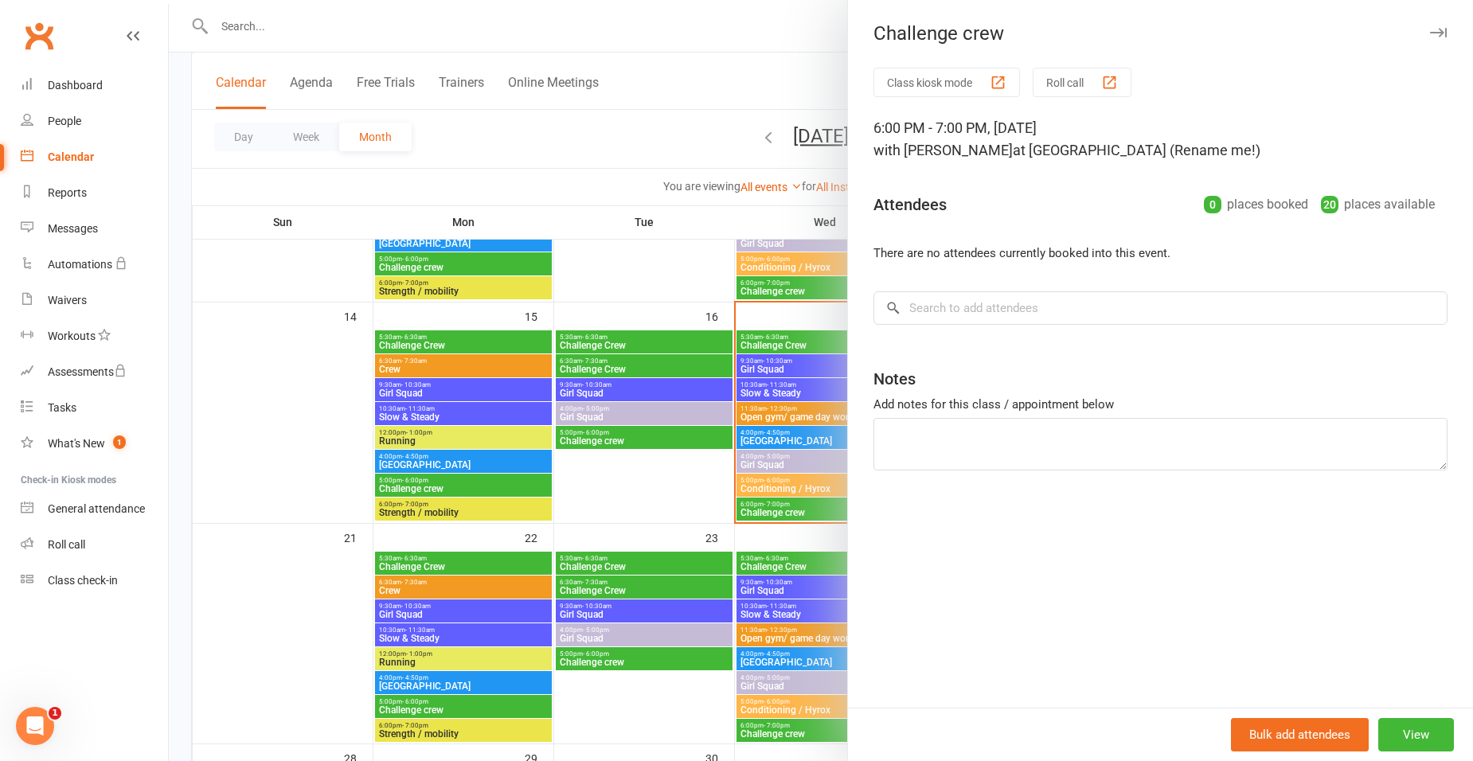
click at [699, 78] on div at bounding box center [821, 380] width 1304 height 761
